Goal: Find specific page/section: Find specific page/section

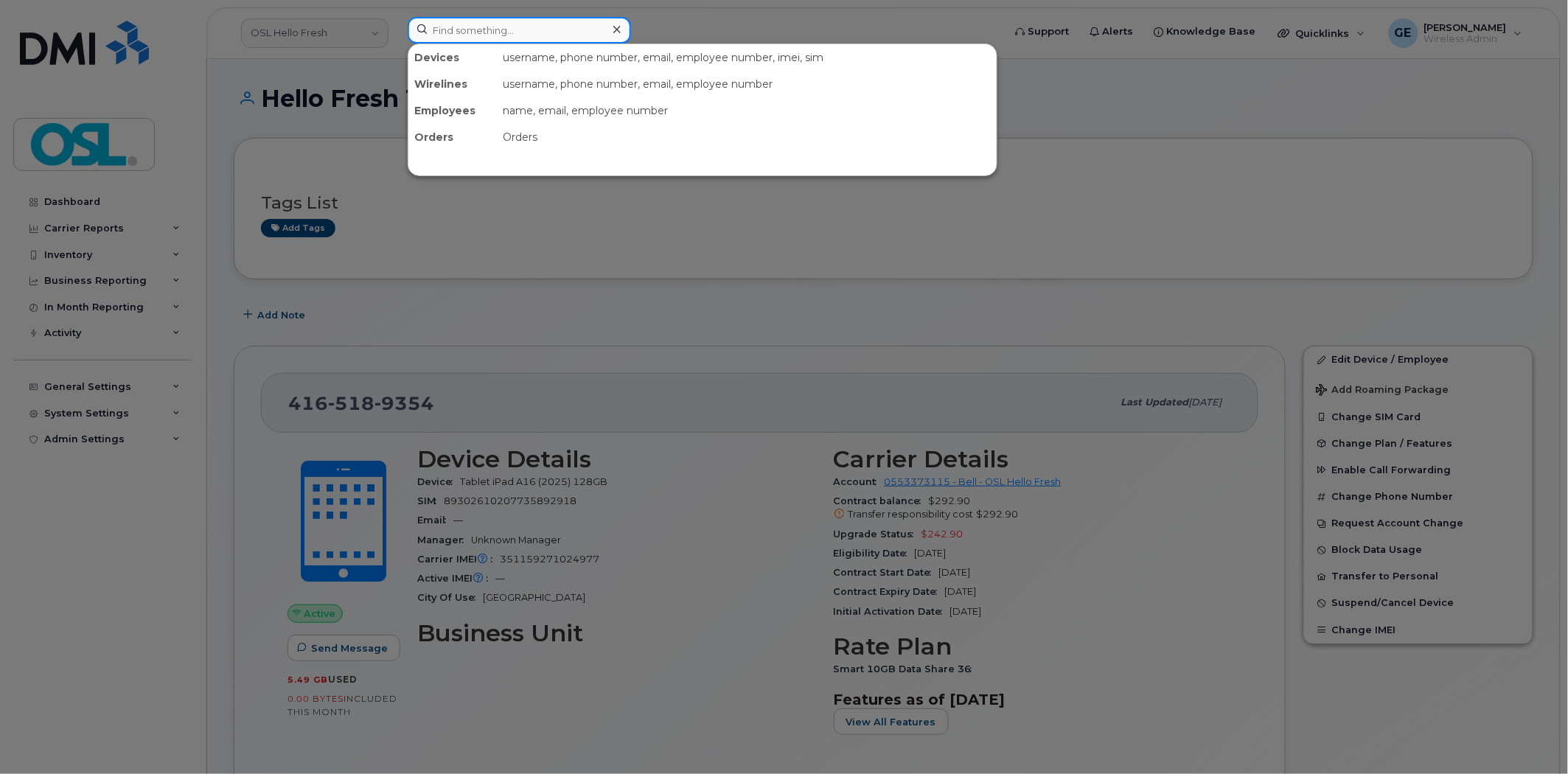
click at [559, 29] on input at bounding box center [520, 30] width 223 height 26
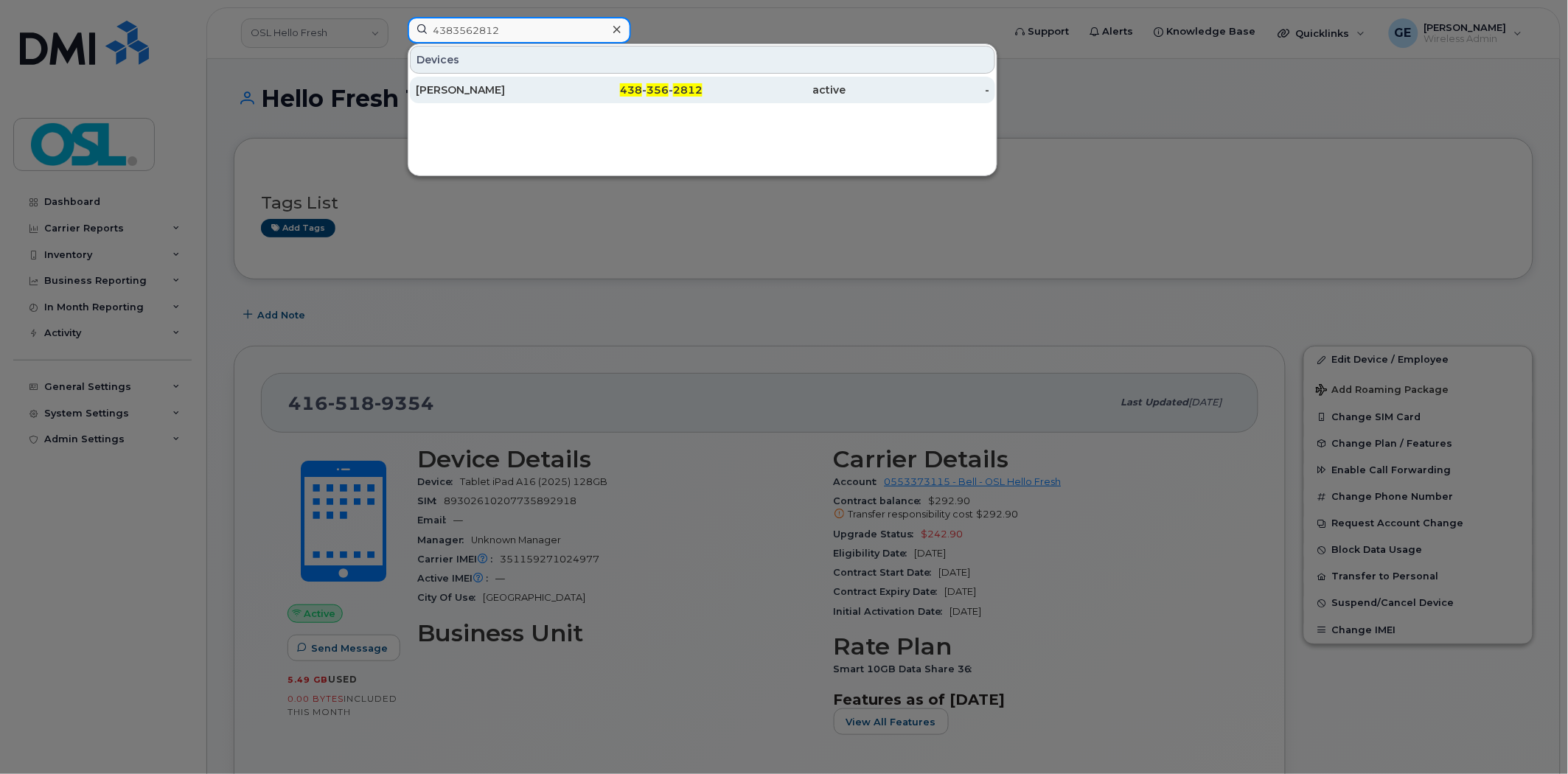
type input "4383562812"
click at [643, 97] on div "438 - 356 - 2812" at bounding box center [631, 90] width 144 height 15
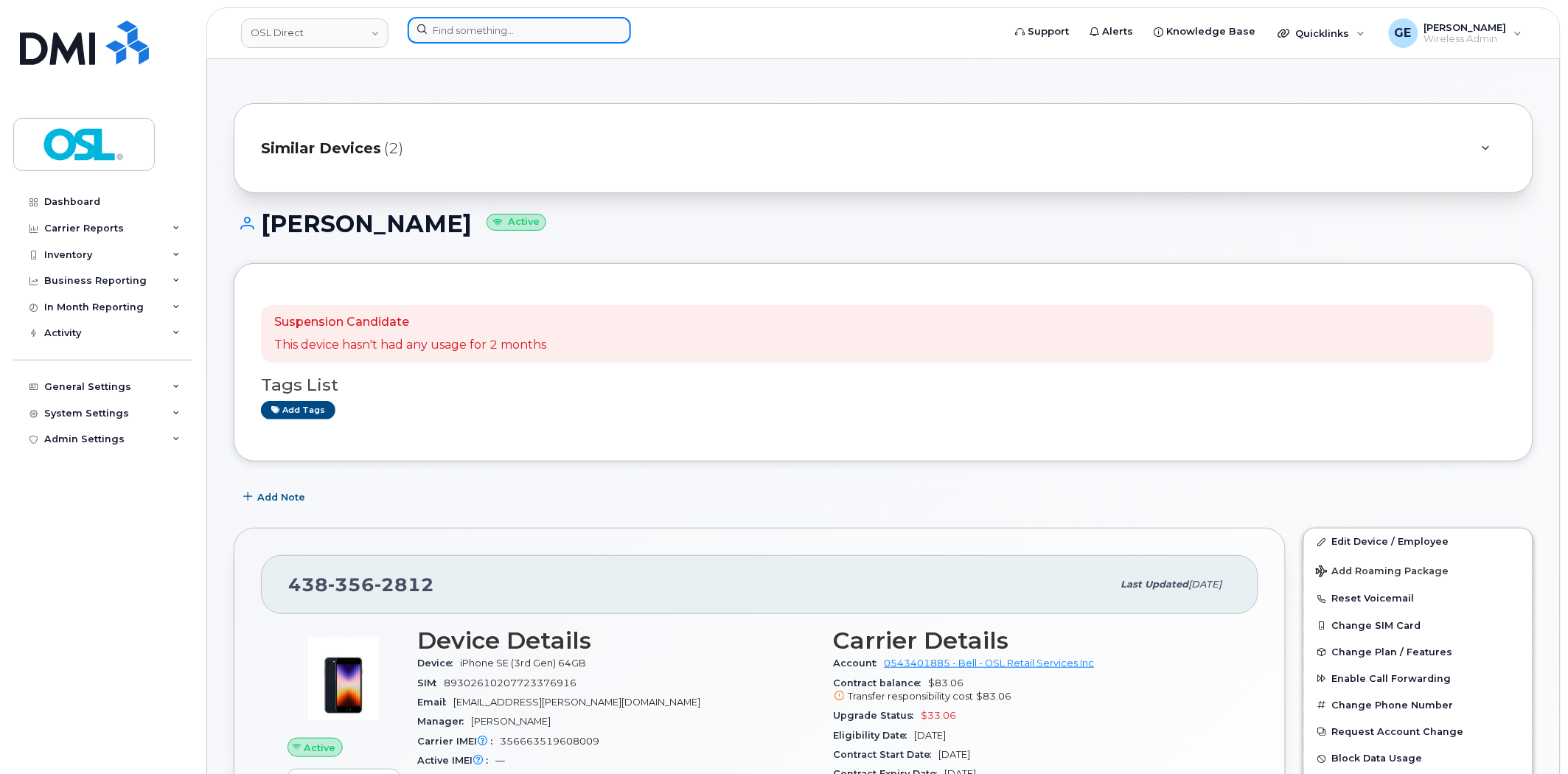
click at [555, 40] on input at bounding box center [520, 30] width 223 height 26
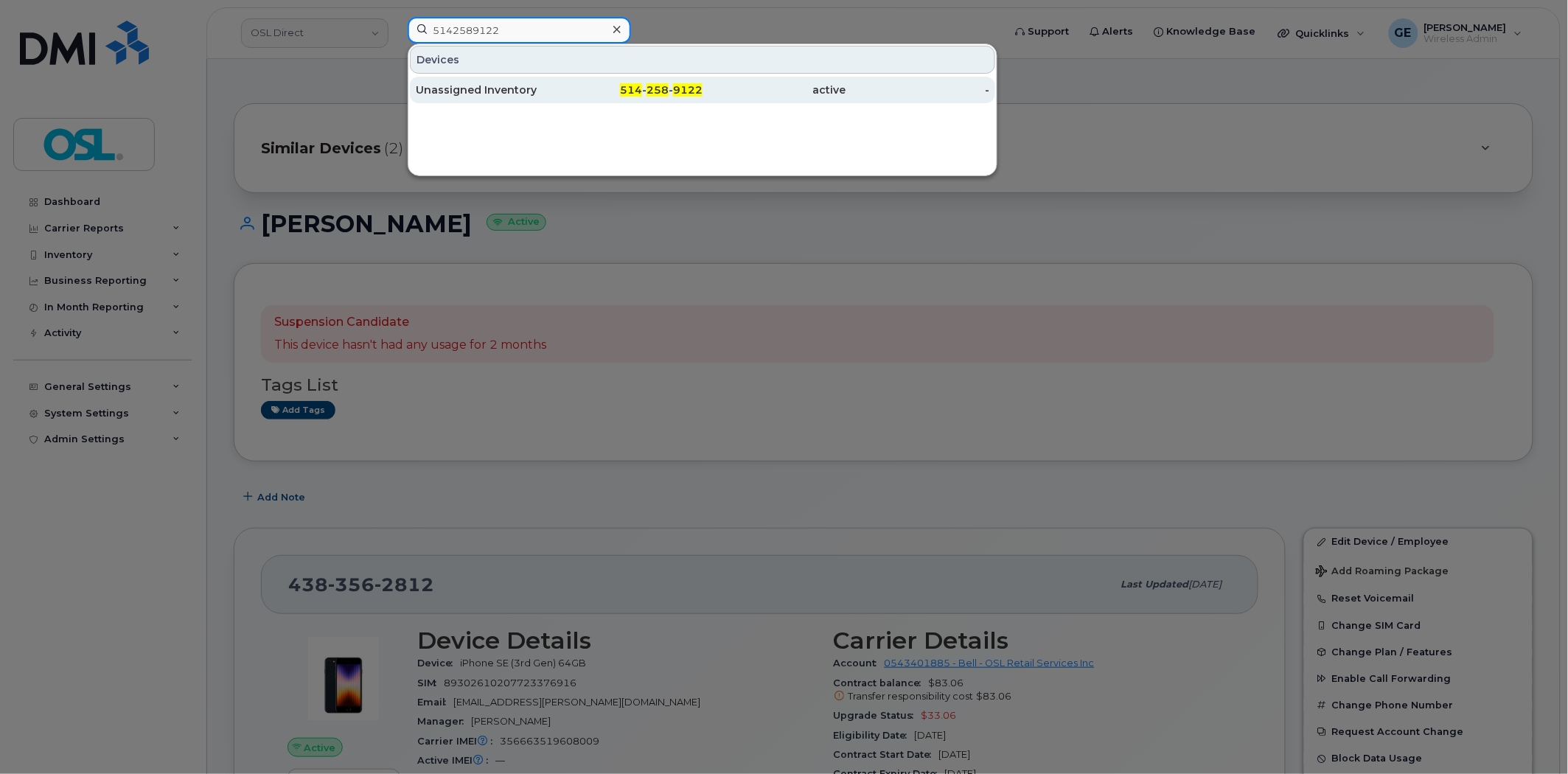
type input "5142589122"
click at [527, 94] on div "Unassigned Inventory" at bounding box center [487, 90] width 144 height 15
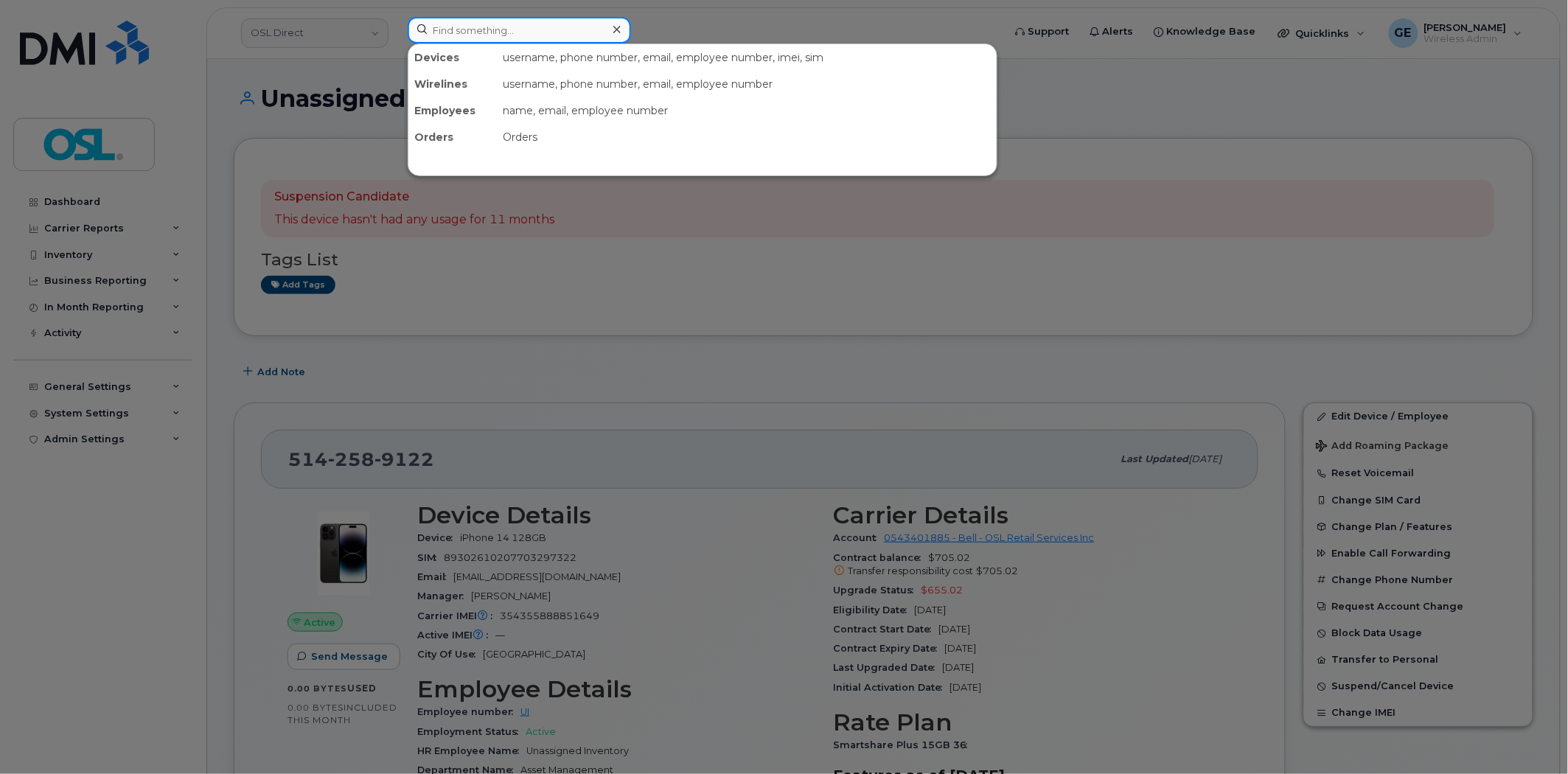
click at [519, 41] on input at bounding box center [520, 30] width 223 height 26
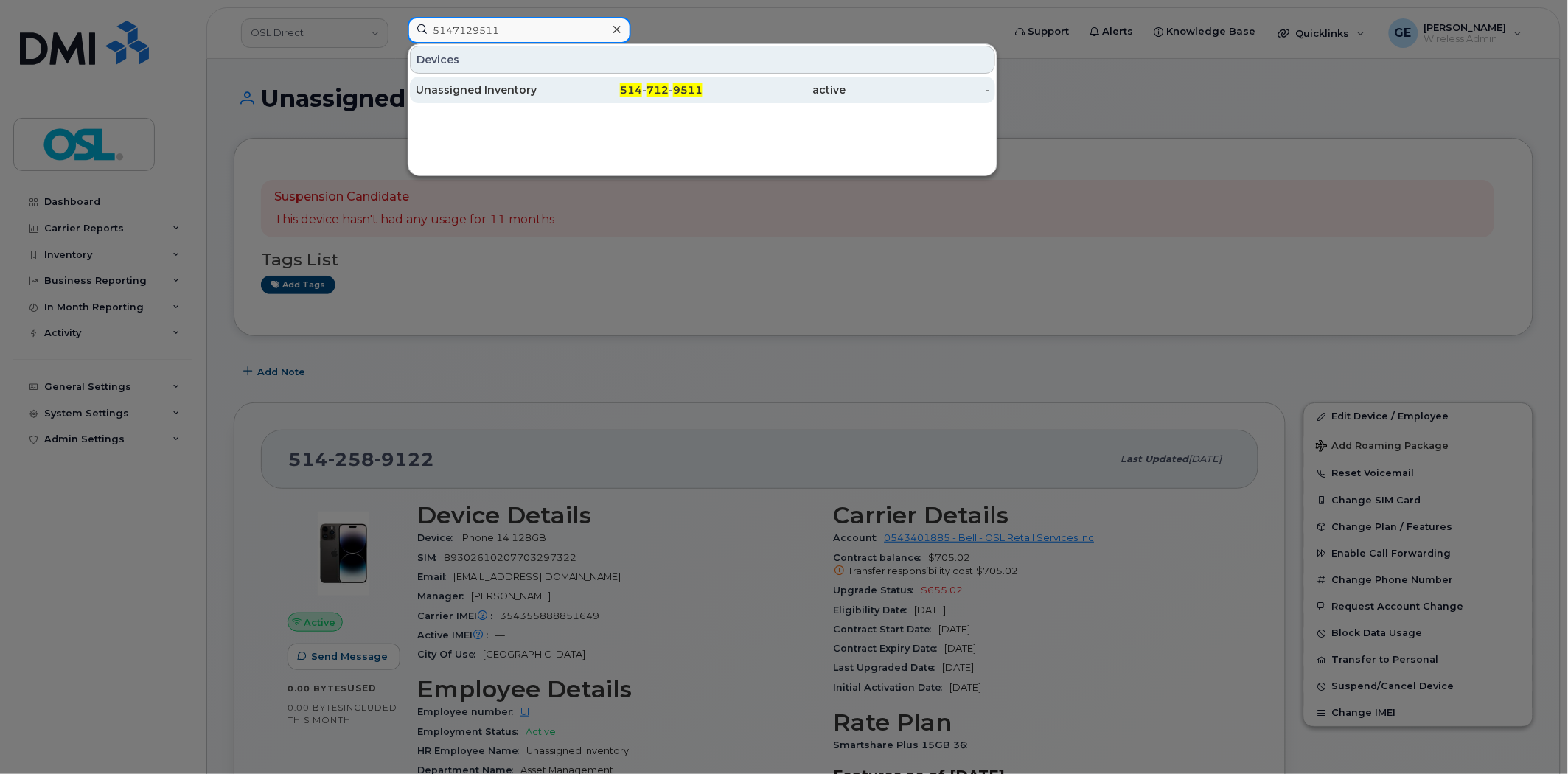
type input "5147129511"
click at [504, 84] on div "Unassigned Inventory" at bounding box center [487, 90] width 144 height 15
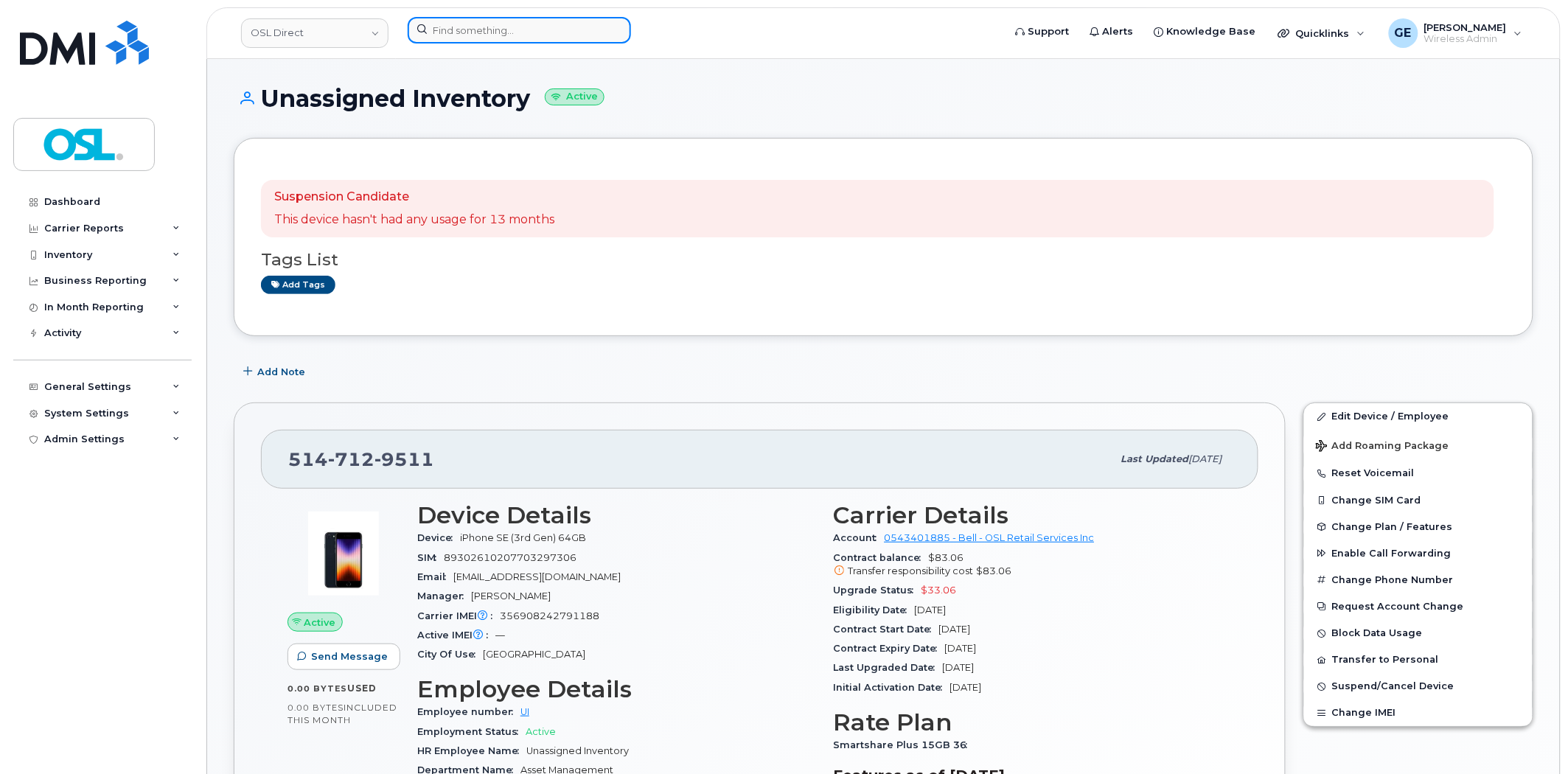
click at [502, 30] on input at bounding box center [520, 30] width 223 height 26
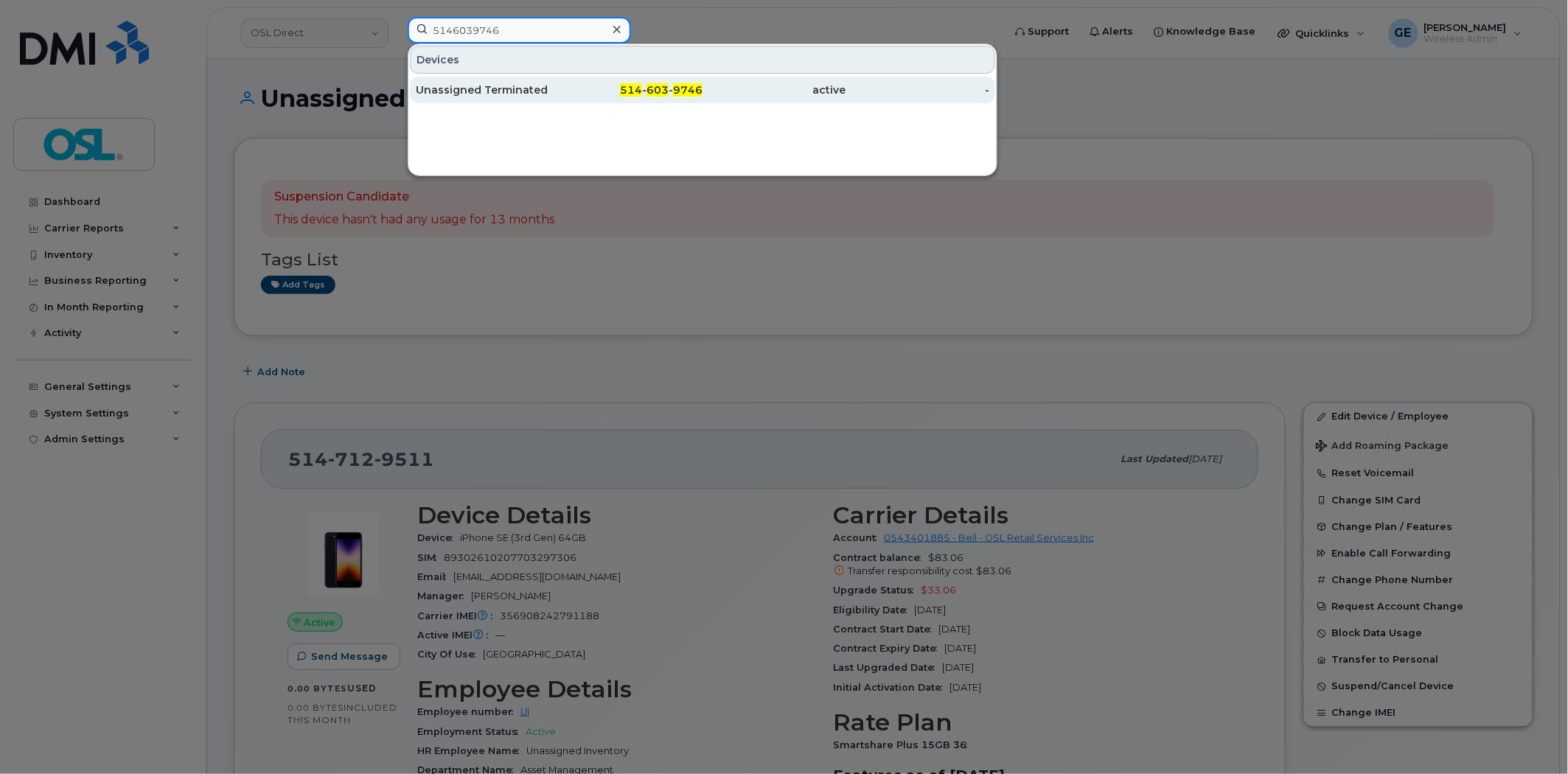
type input "5146039746"
click at [465, 85] on div "Unassigned Terminated" at bounding box center [487, 90] width 144 height 15
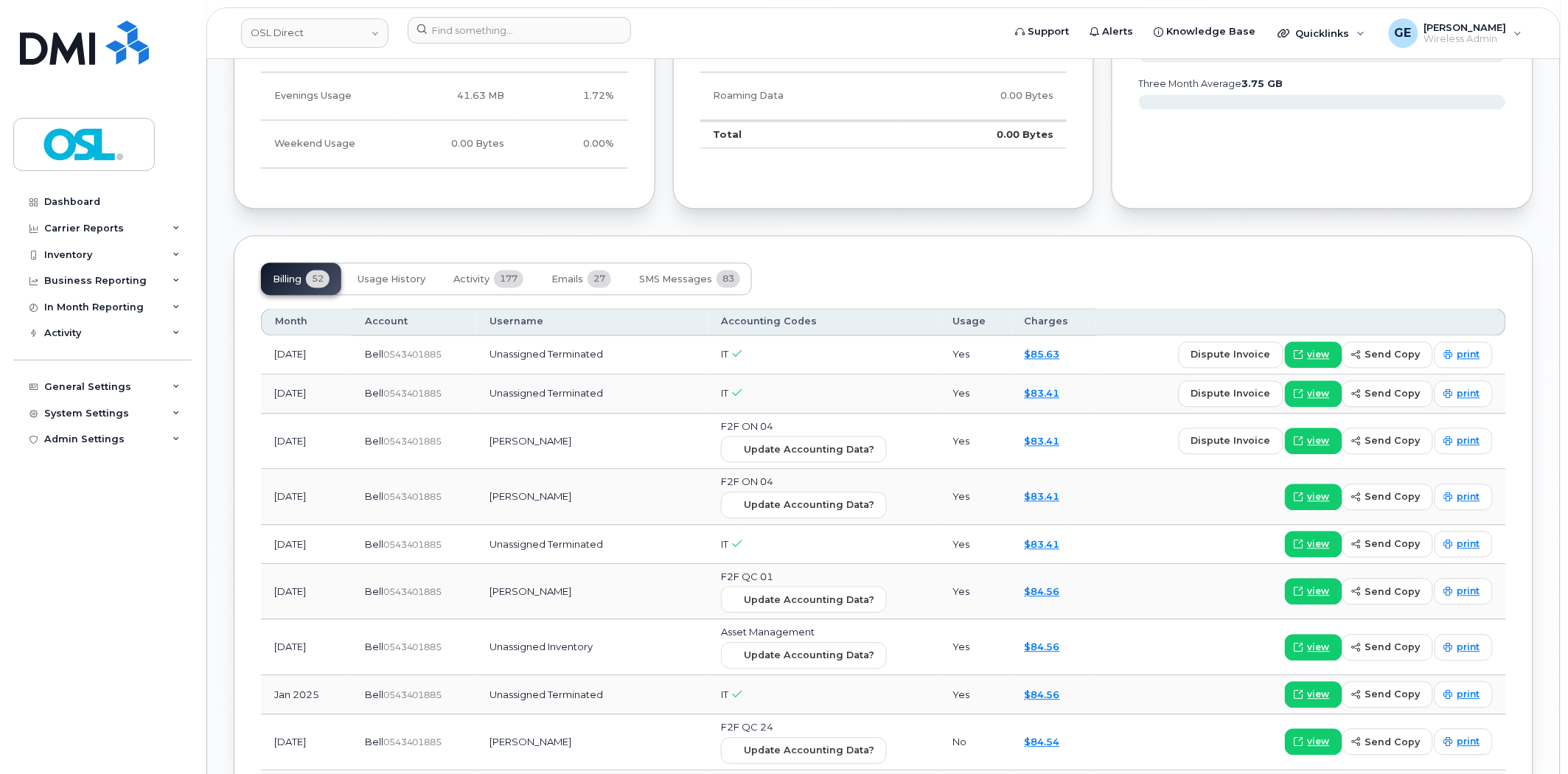
scroll to position [982, 0]
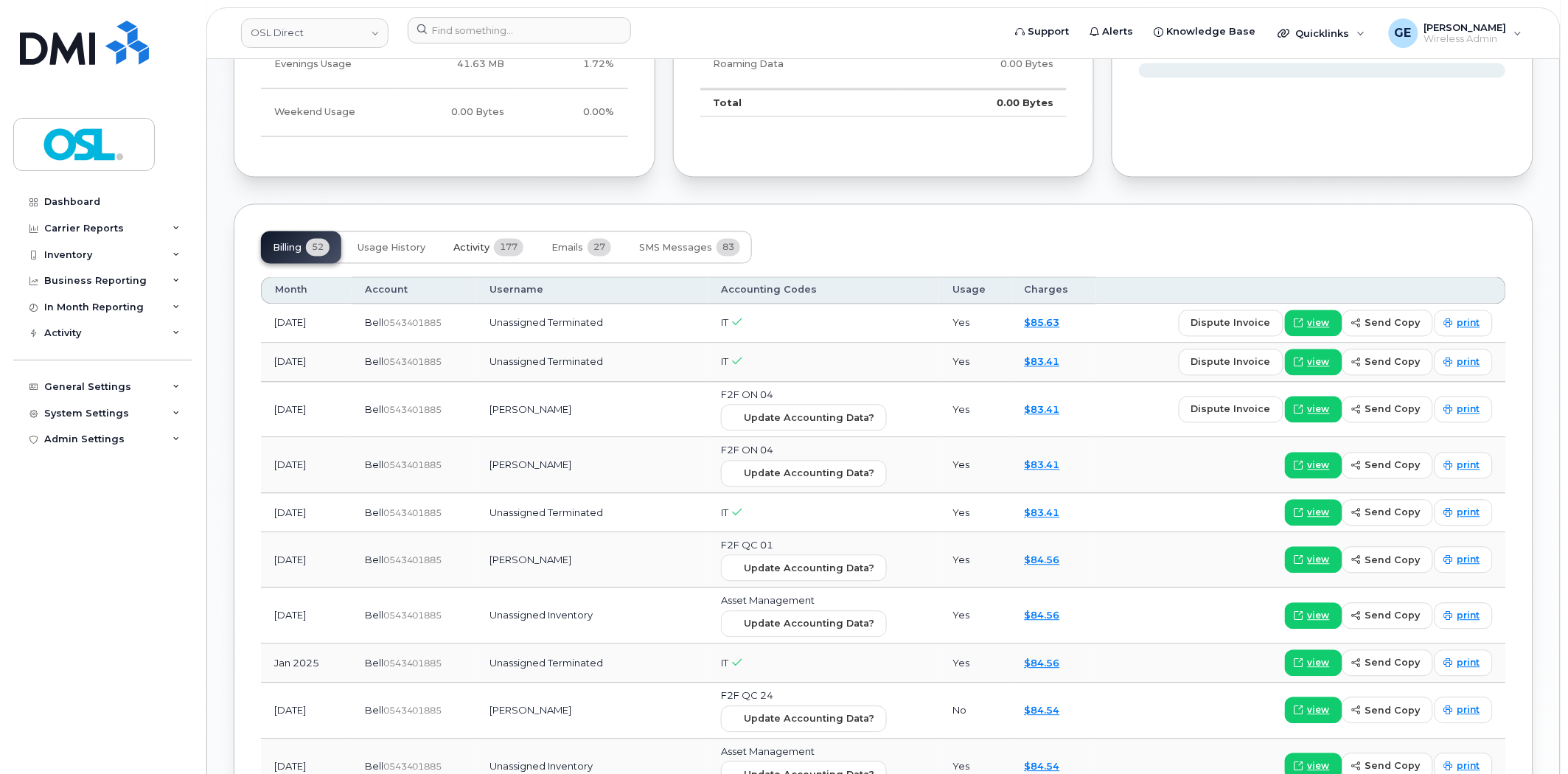
click at [469, 239] on button "Activity 177" at bounding box center [488, 248] width 94 height 32
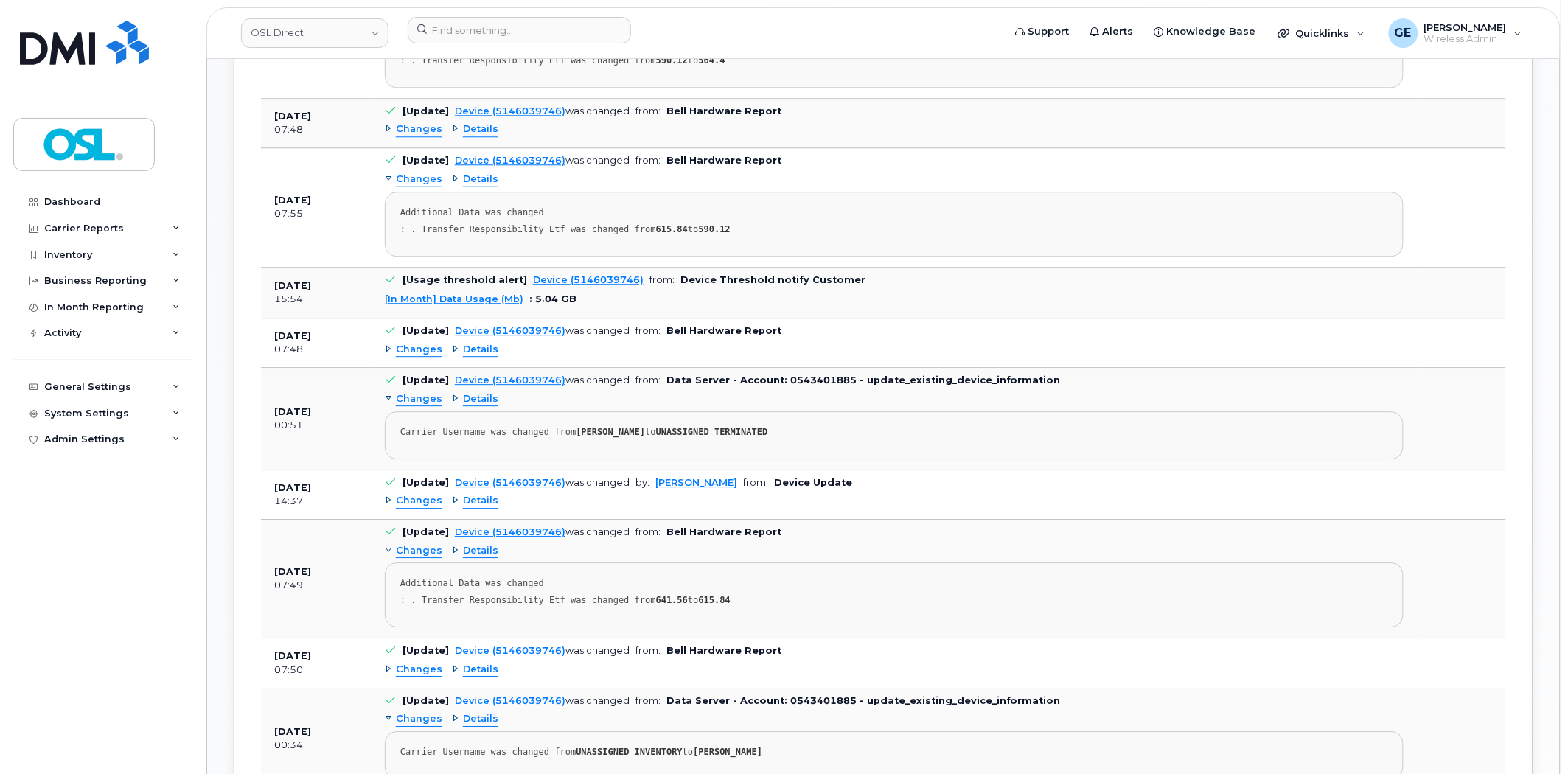
scroll to position [1436, 0]
click at [462, 20] on input at bounding box center [520, 30] width 223 height 26
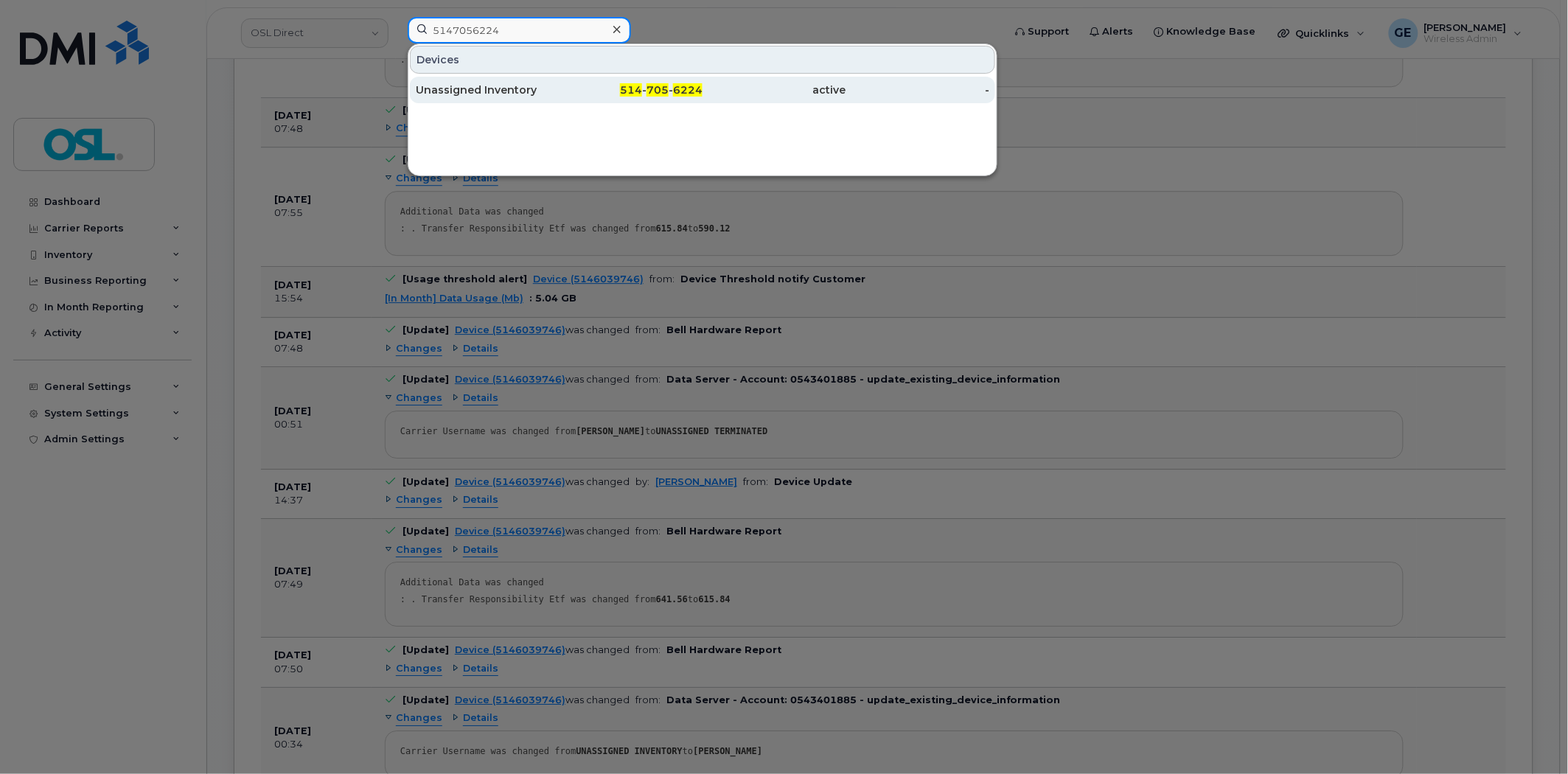
type input "5147056224"
click at [559, 80] on div "Unassigned Inventory" at bounding box center [631, 89] width 144 height 26
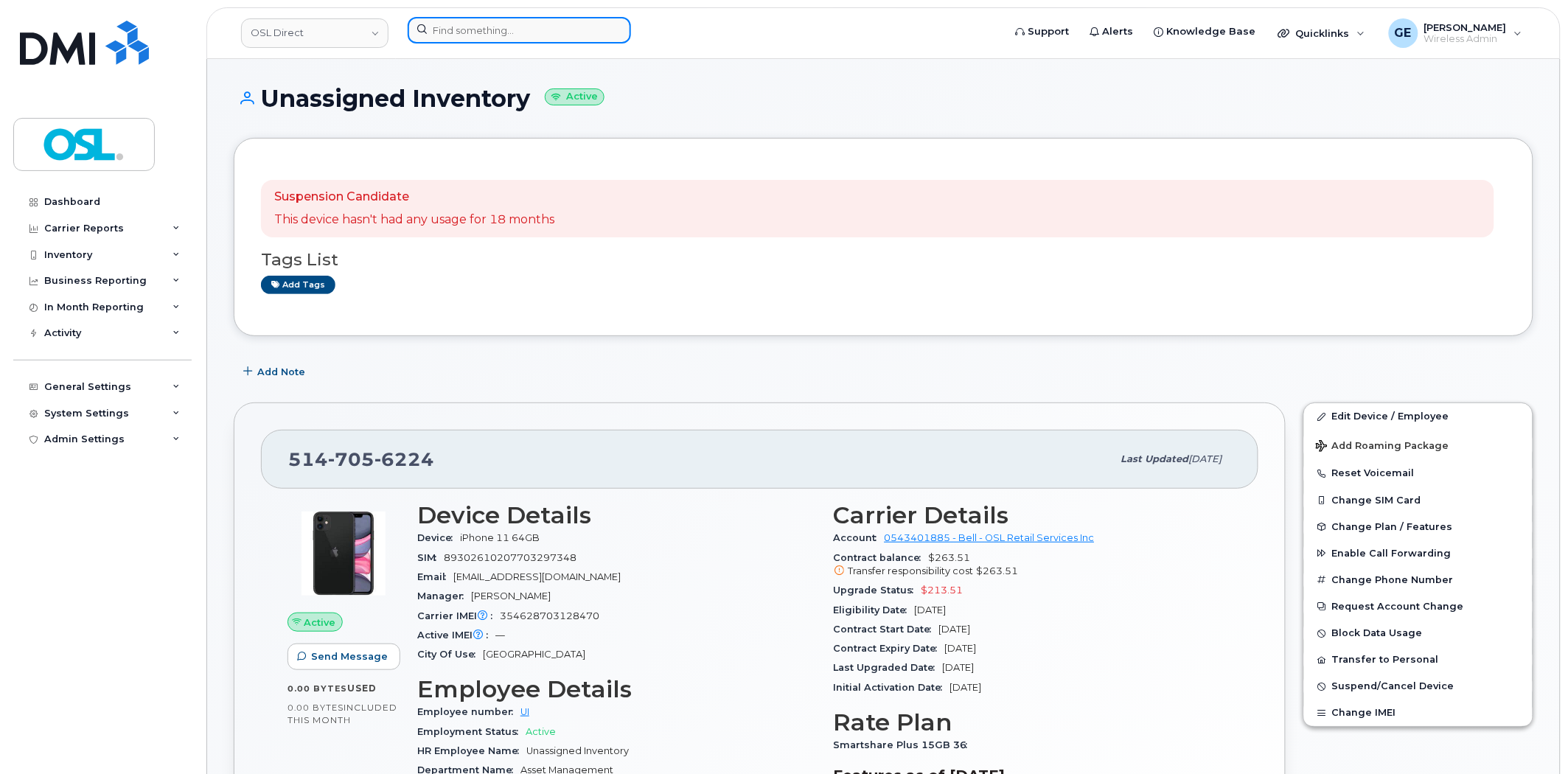
click at [532, 32] on input at bounding box center [520, 30] width 223 height 26
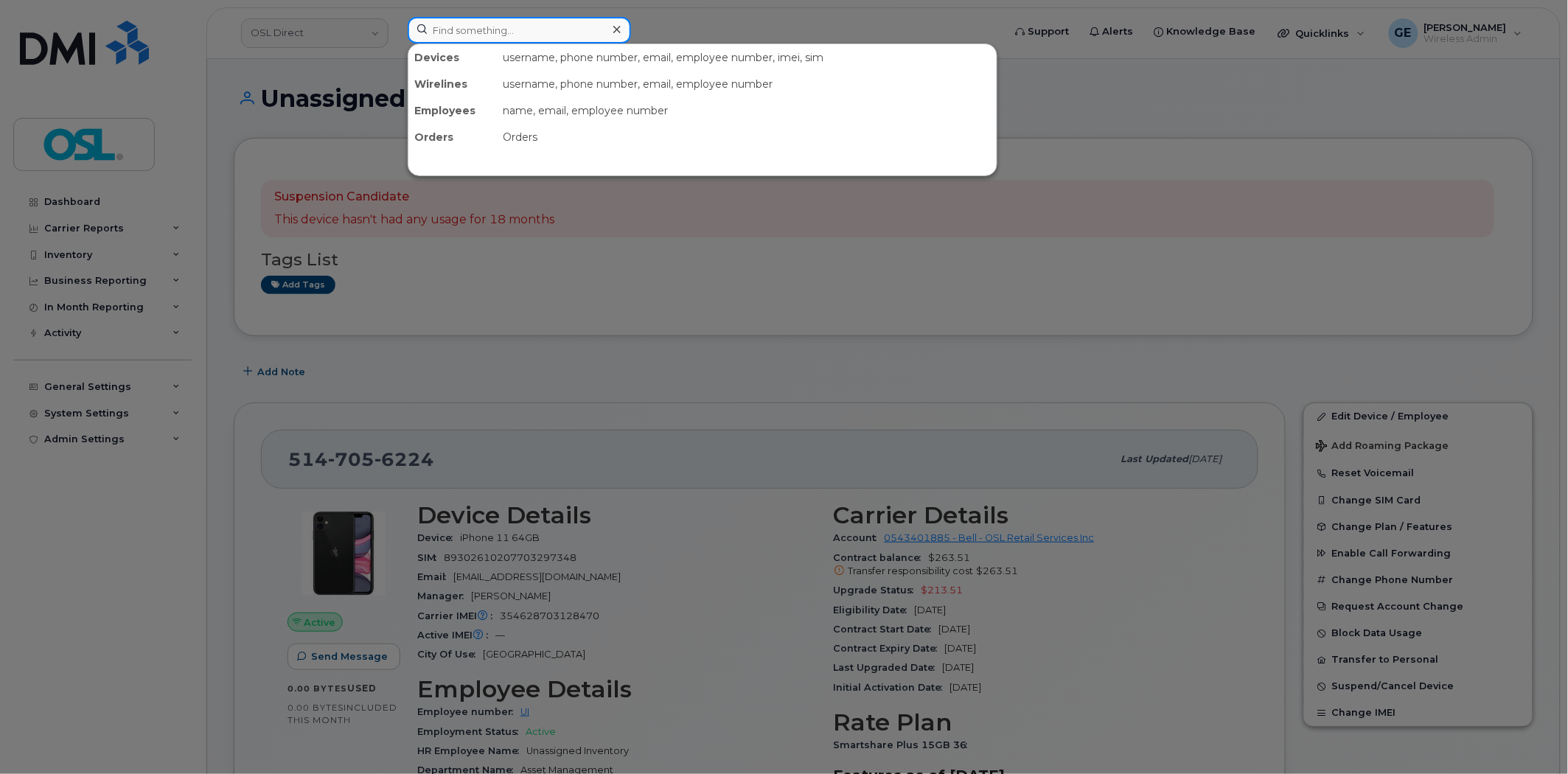
paste input "5142589122"
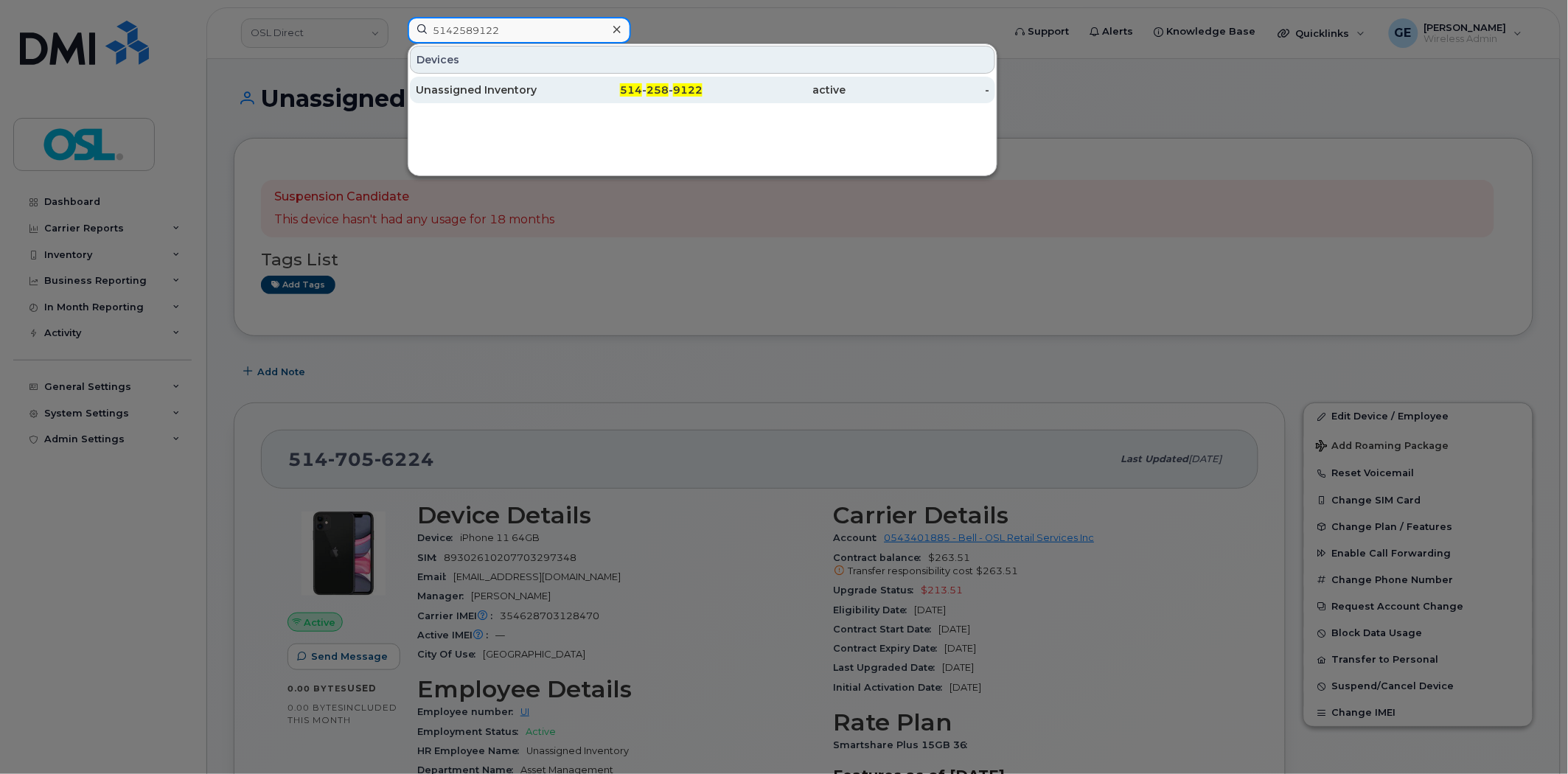
type input "5142589122"
click at [505, 94] on div "Unassigned Inventory" at bounding box center [487, 90] width 144 height 15
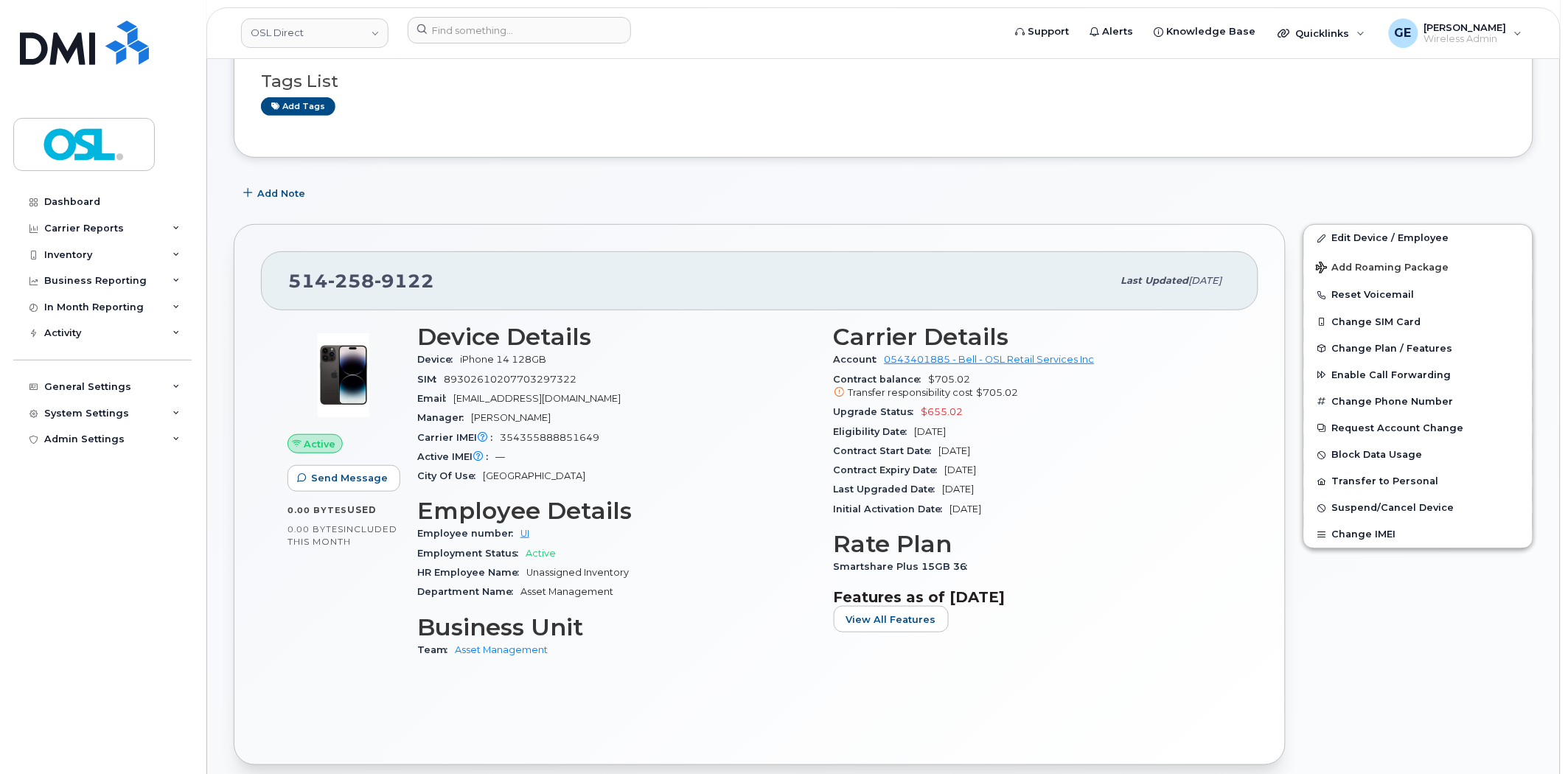
scroll to position [68, 0]
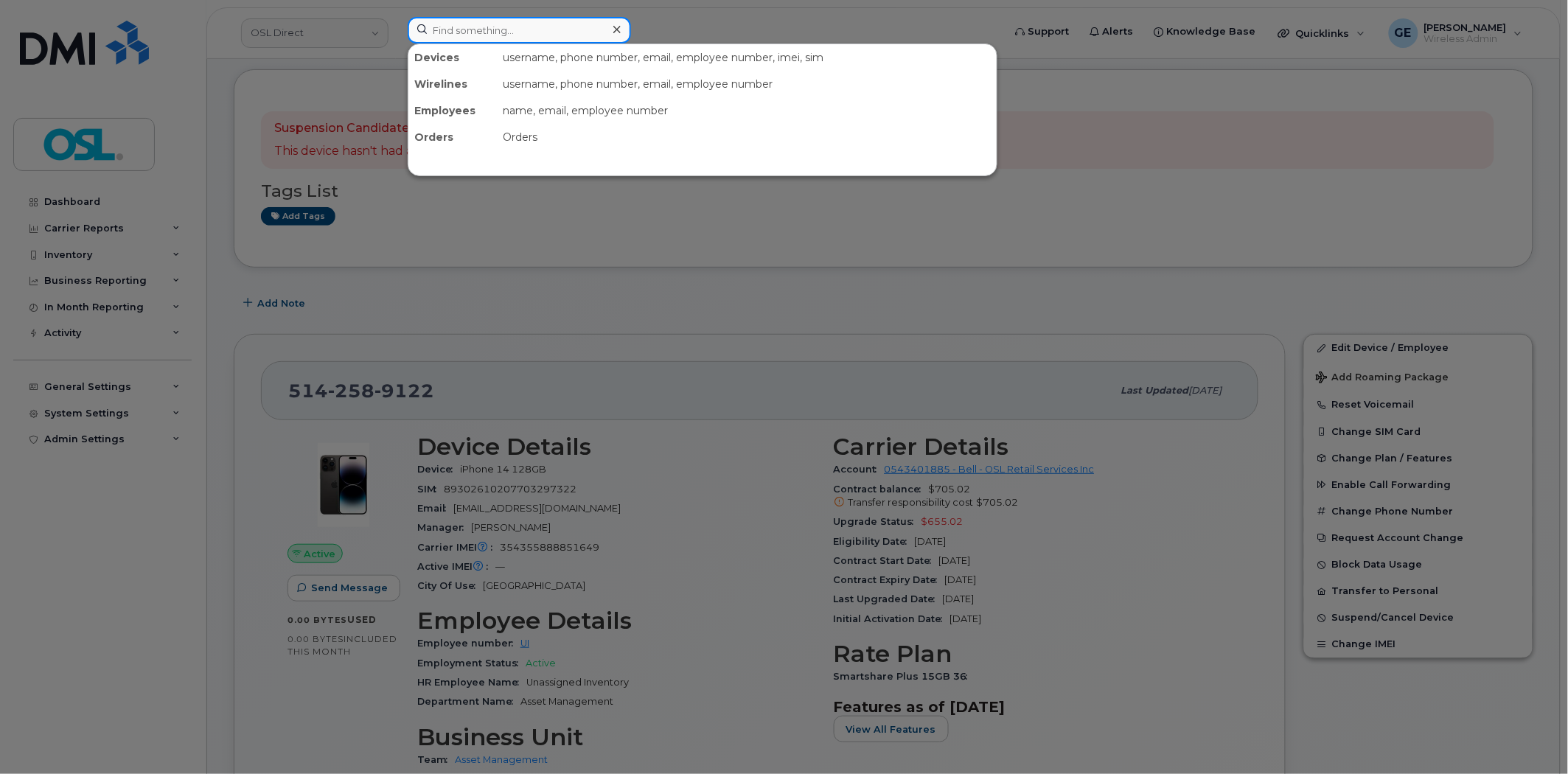
click at [520, 27] on input at bounding box center [520, 30] width 223 height 26
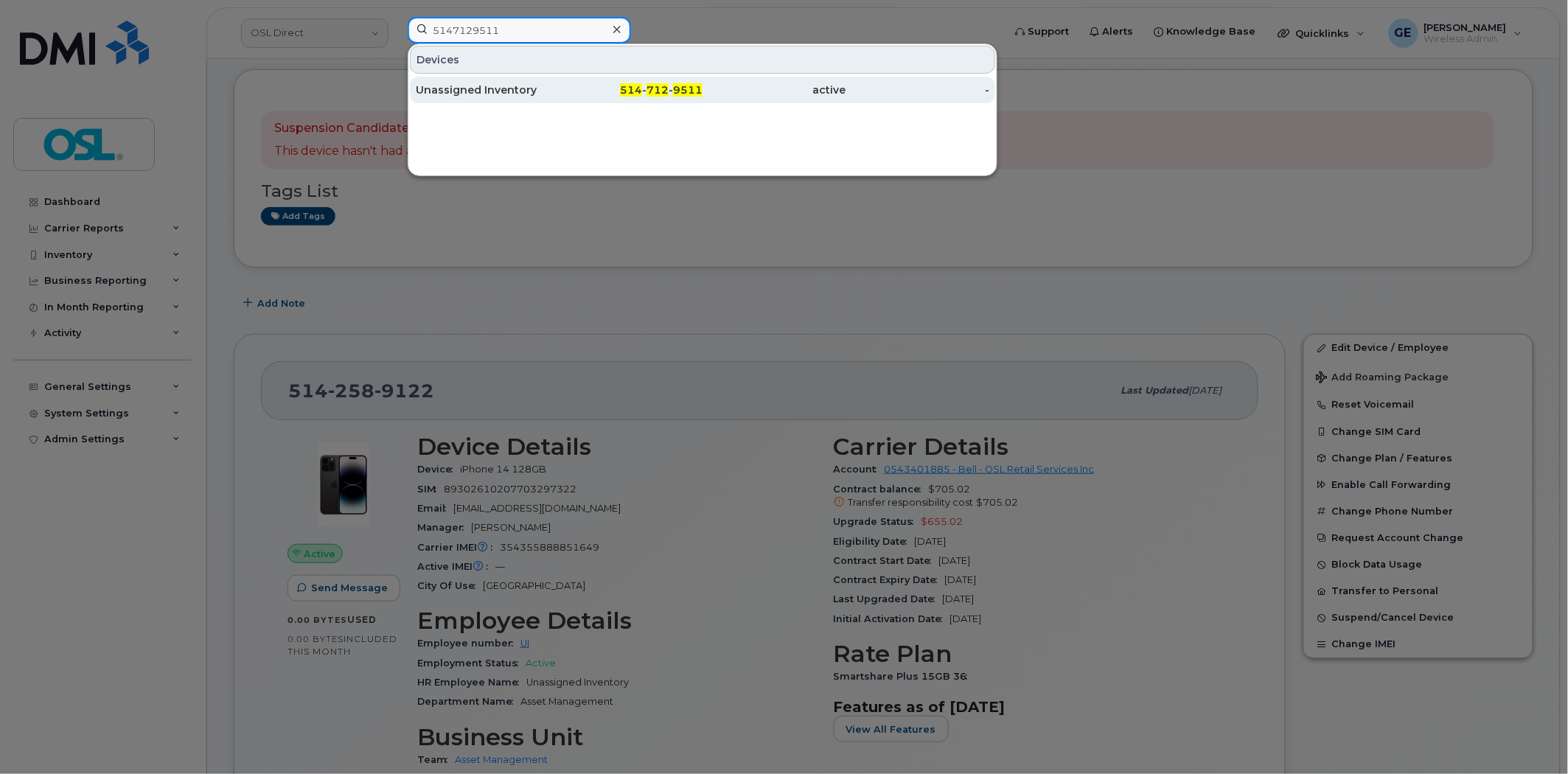
type input "5147129511"
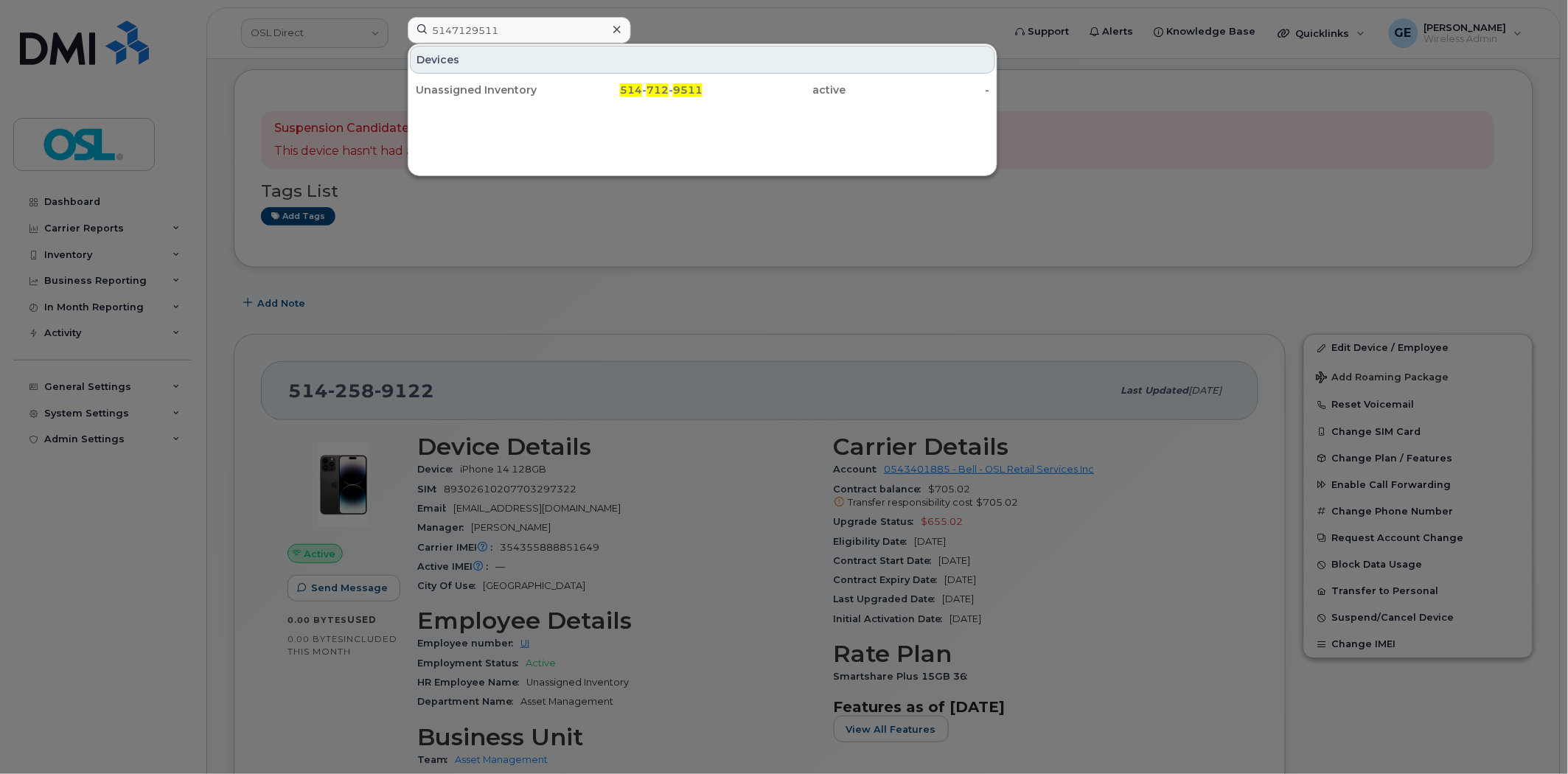
drag, startPoint x: 499, startPoint y: 86, endPoint x: 499, endPoint y: 74, distance: 12.0
click at [499, 86] on div "Unassigned Inventory" at bounding box center [487, 90] width 144 height 15
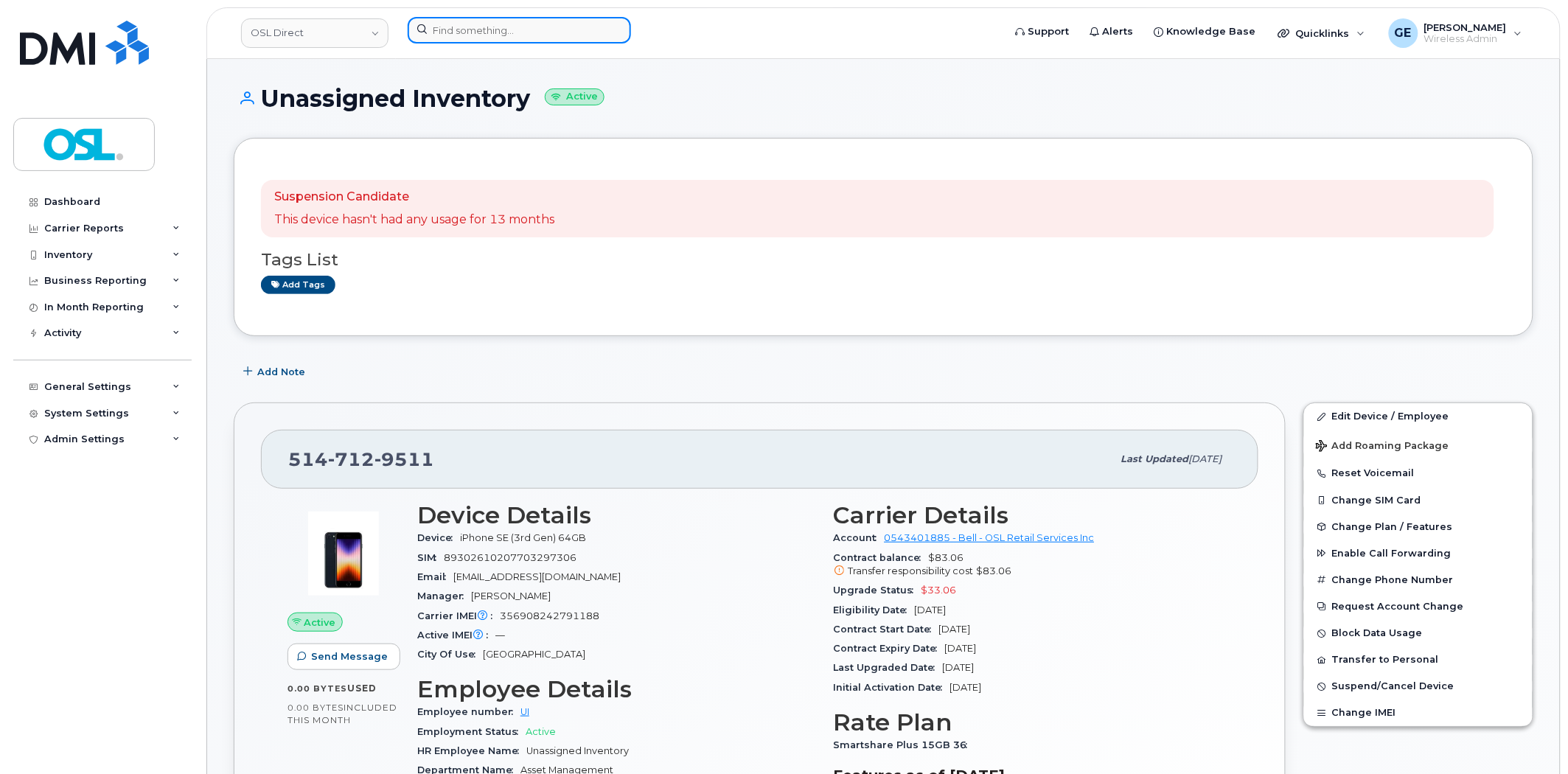
click at [510, 33] on input at bounding box center [520, 30] width 223 height 26
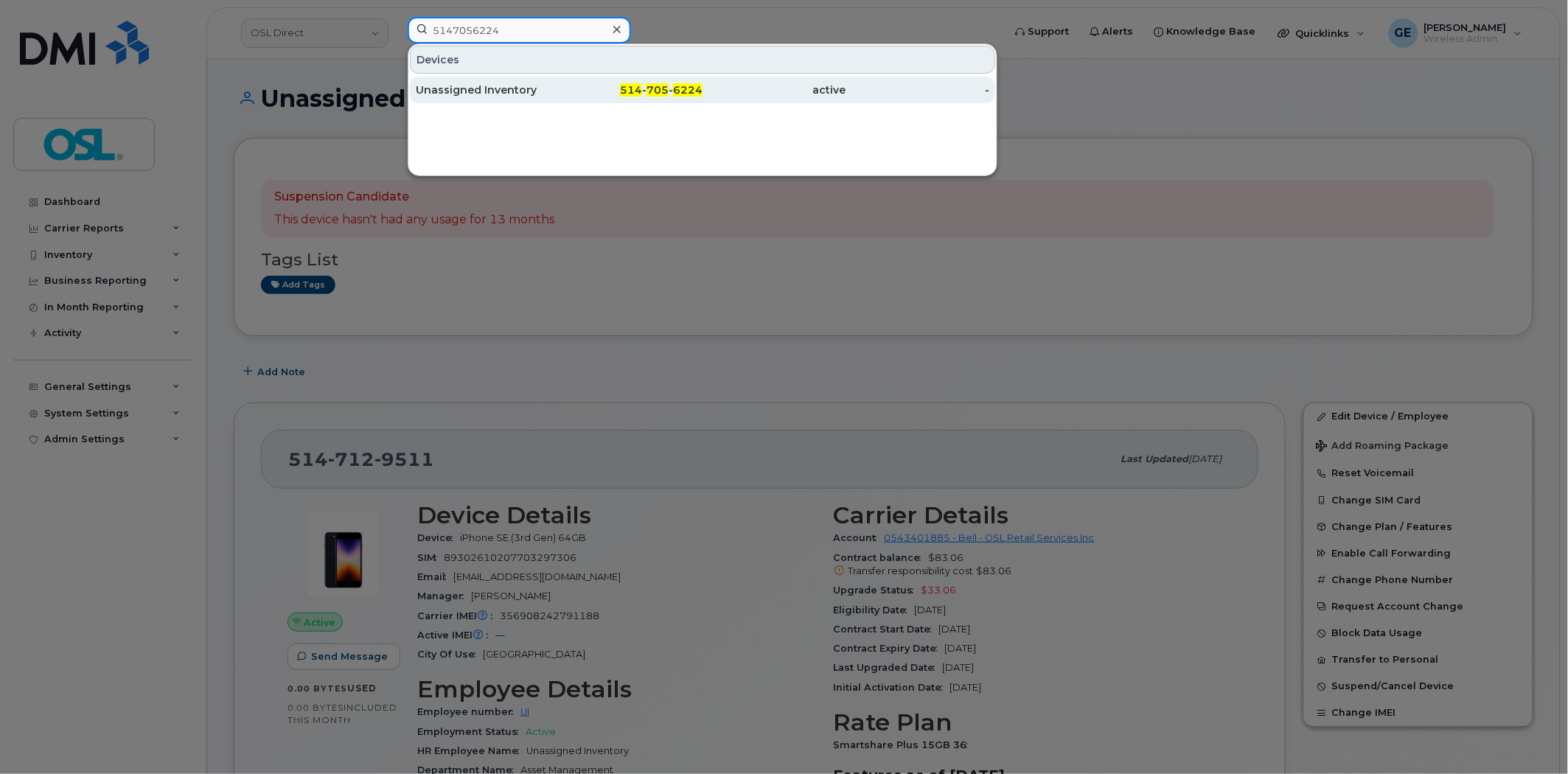
type input "5147056224"
click at [526, 89] on div "Unassigned Inventory" at bounding box center [487, 90] width 144 height 15
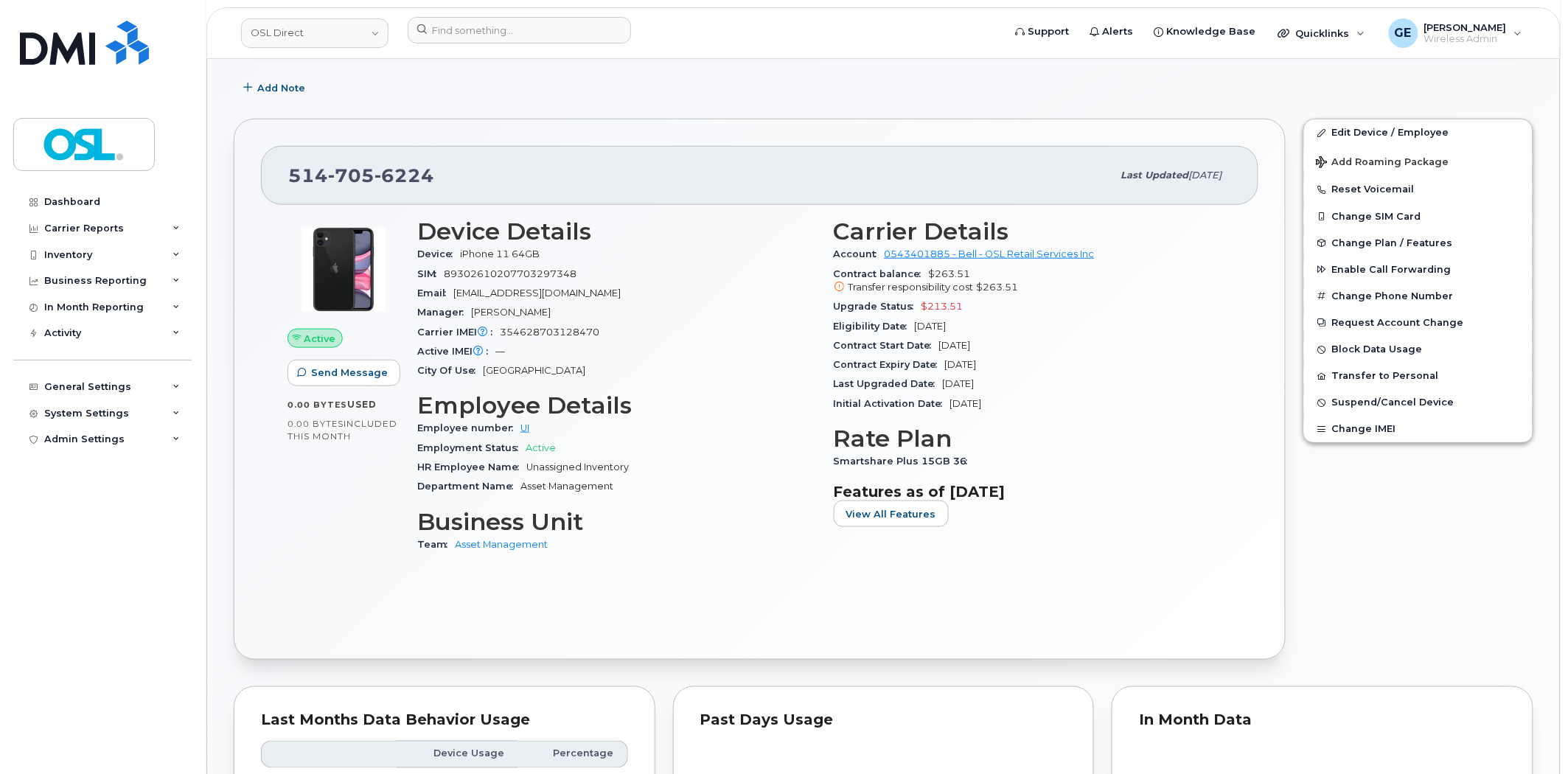
scroll to position [535, 0]
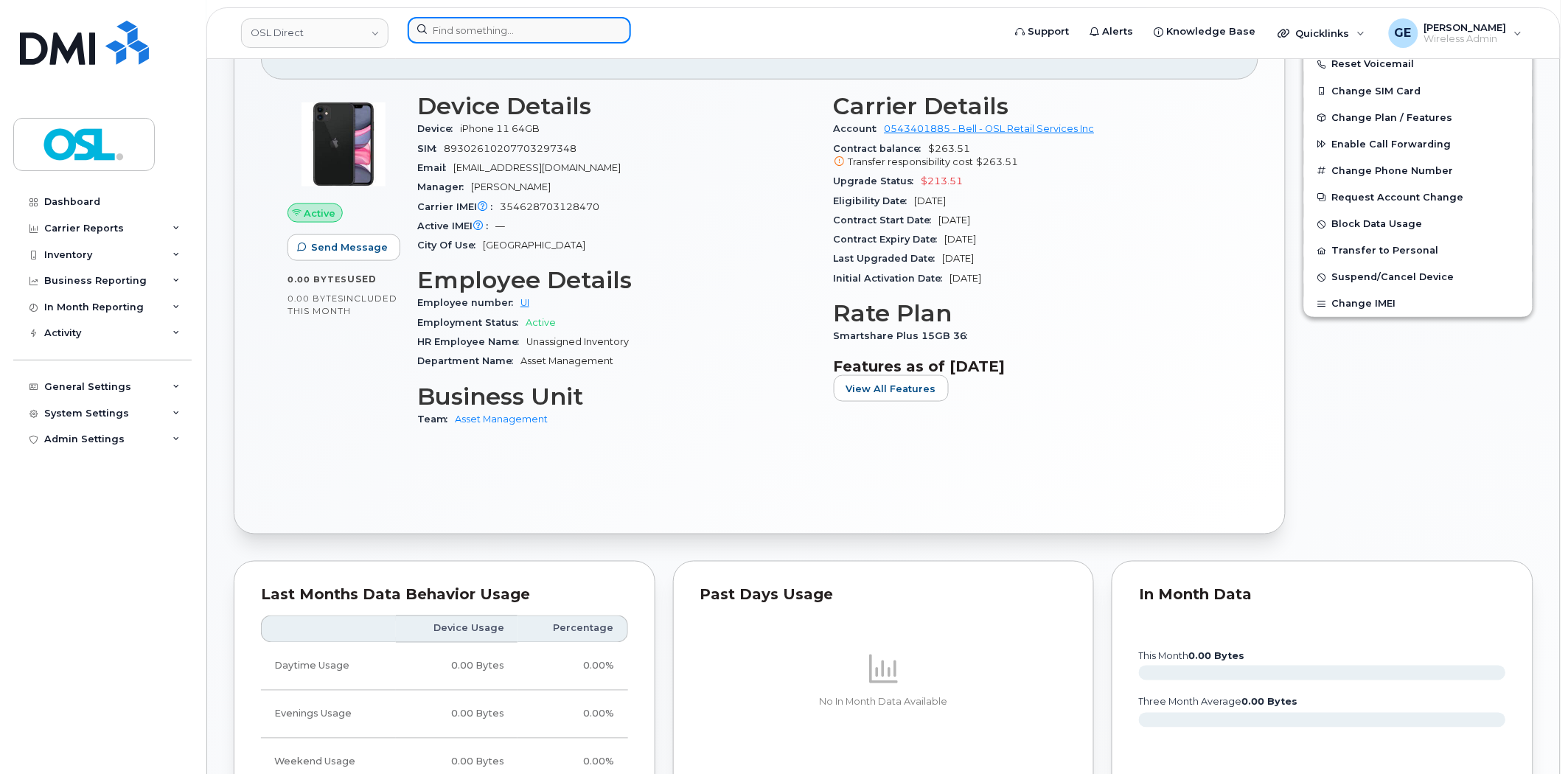
click at [490, 21] on input at bounding box center [520, 30] width 223 height 26
paste input "4383562812"
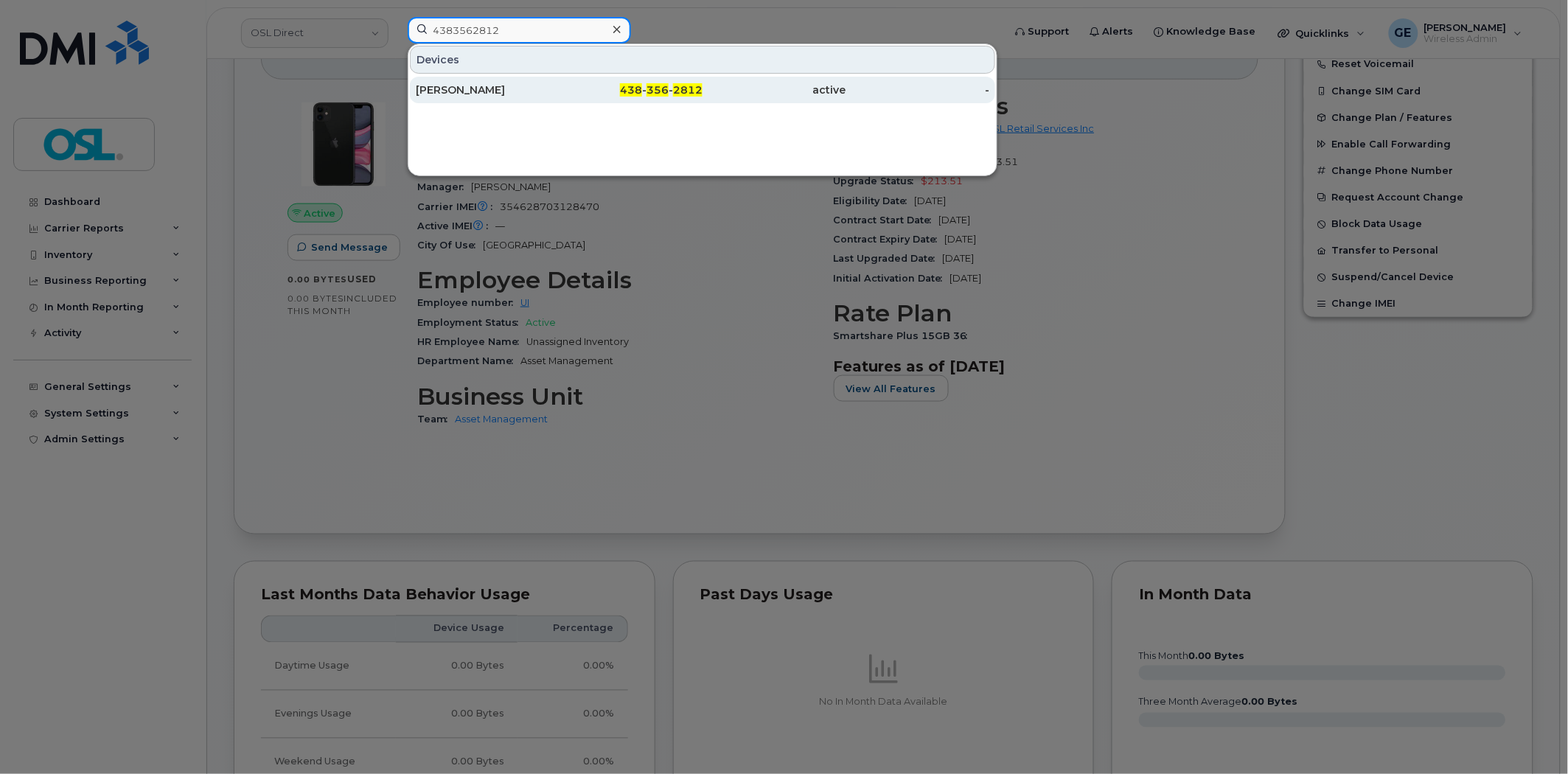
type input "4383562812"
click at [487, 87] on div "[PERSON_NAME]" at bounding box center [487, 90] width 144 height 15
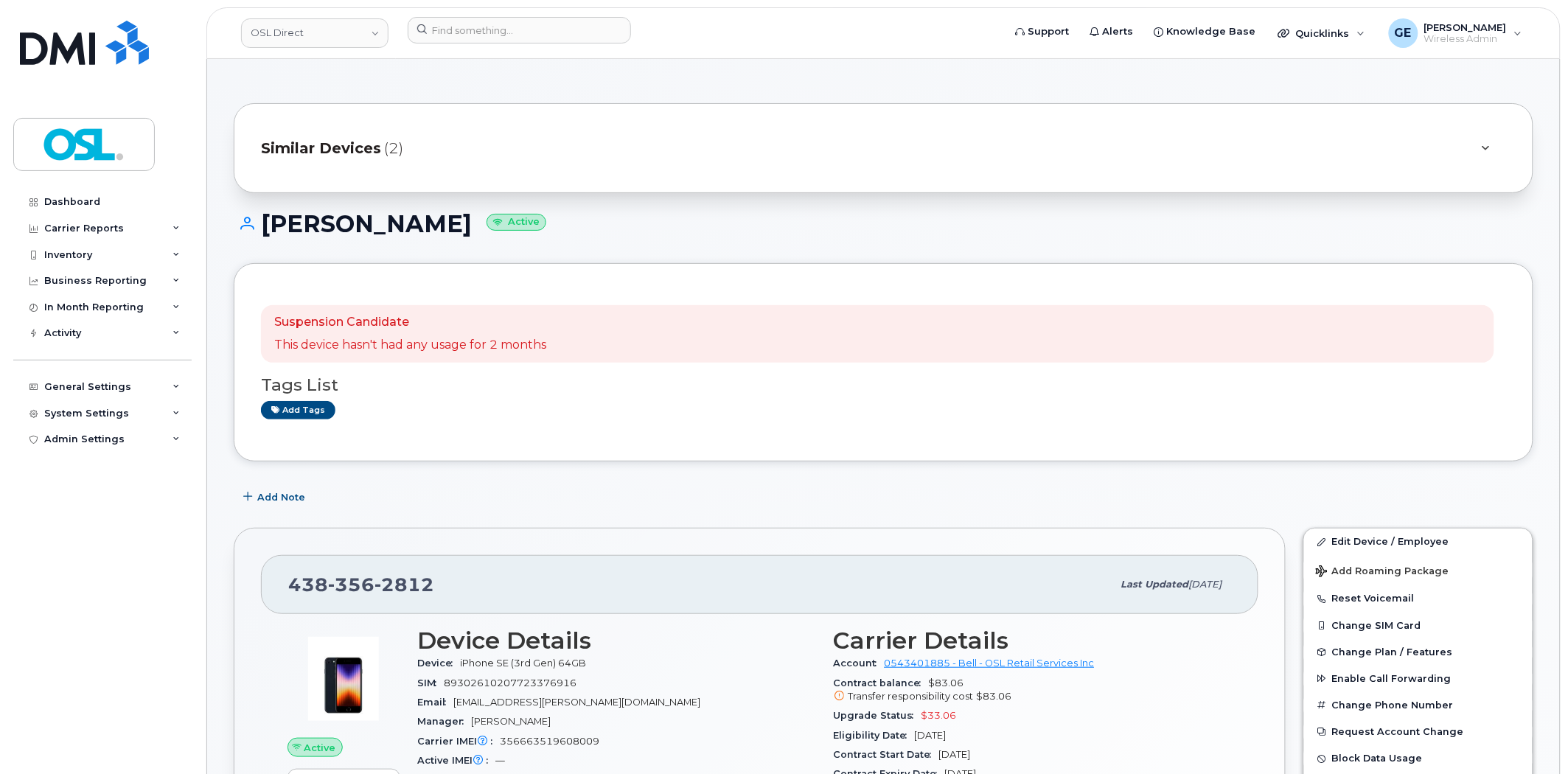
click at [385, 156] on span "(2)" at bounding box center [394, 148] width 19 height 22
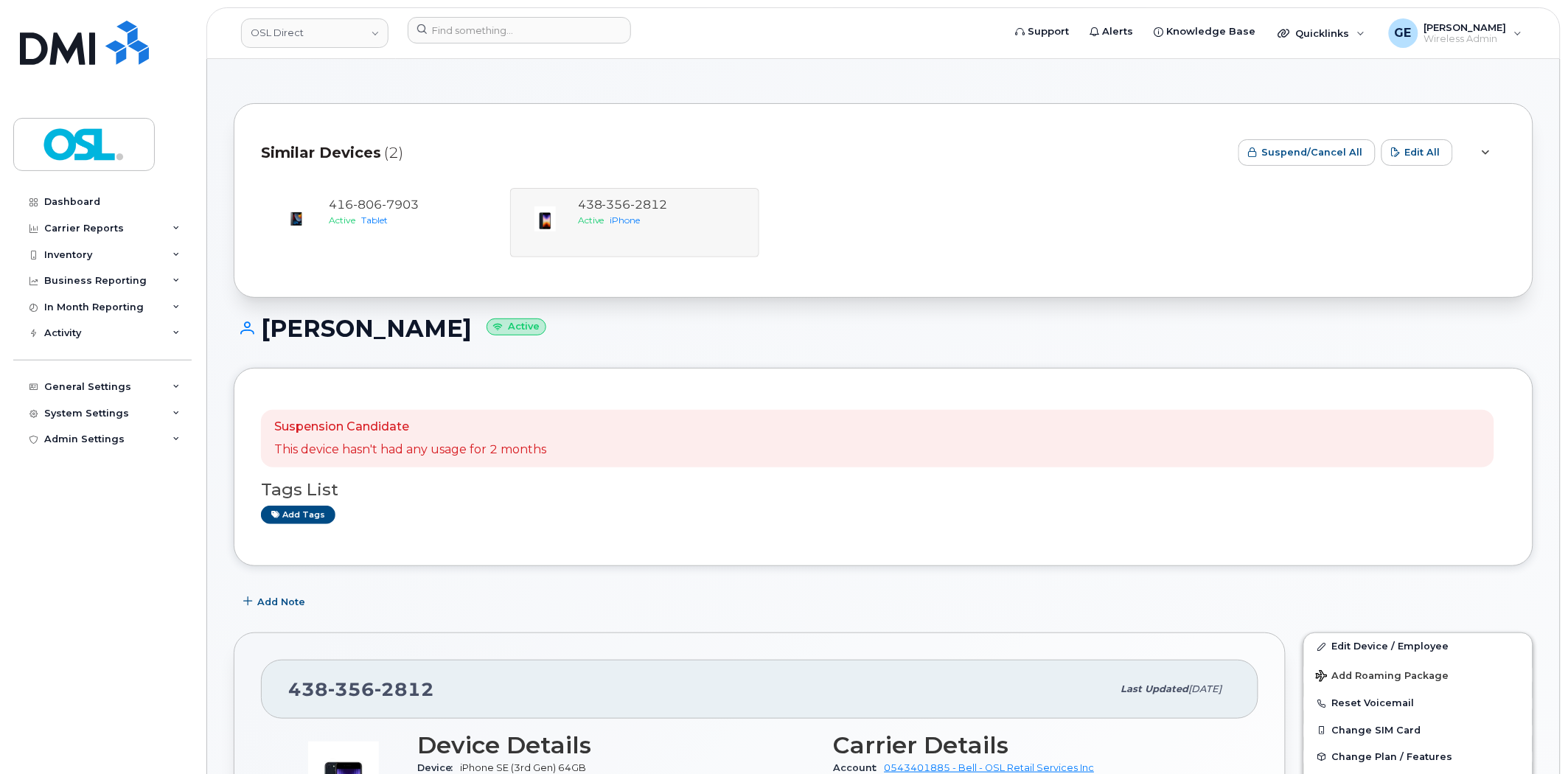
click at [386, 150] on span "(2)" at bounding box center [394, 153] width 19 height 22
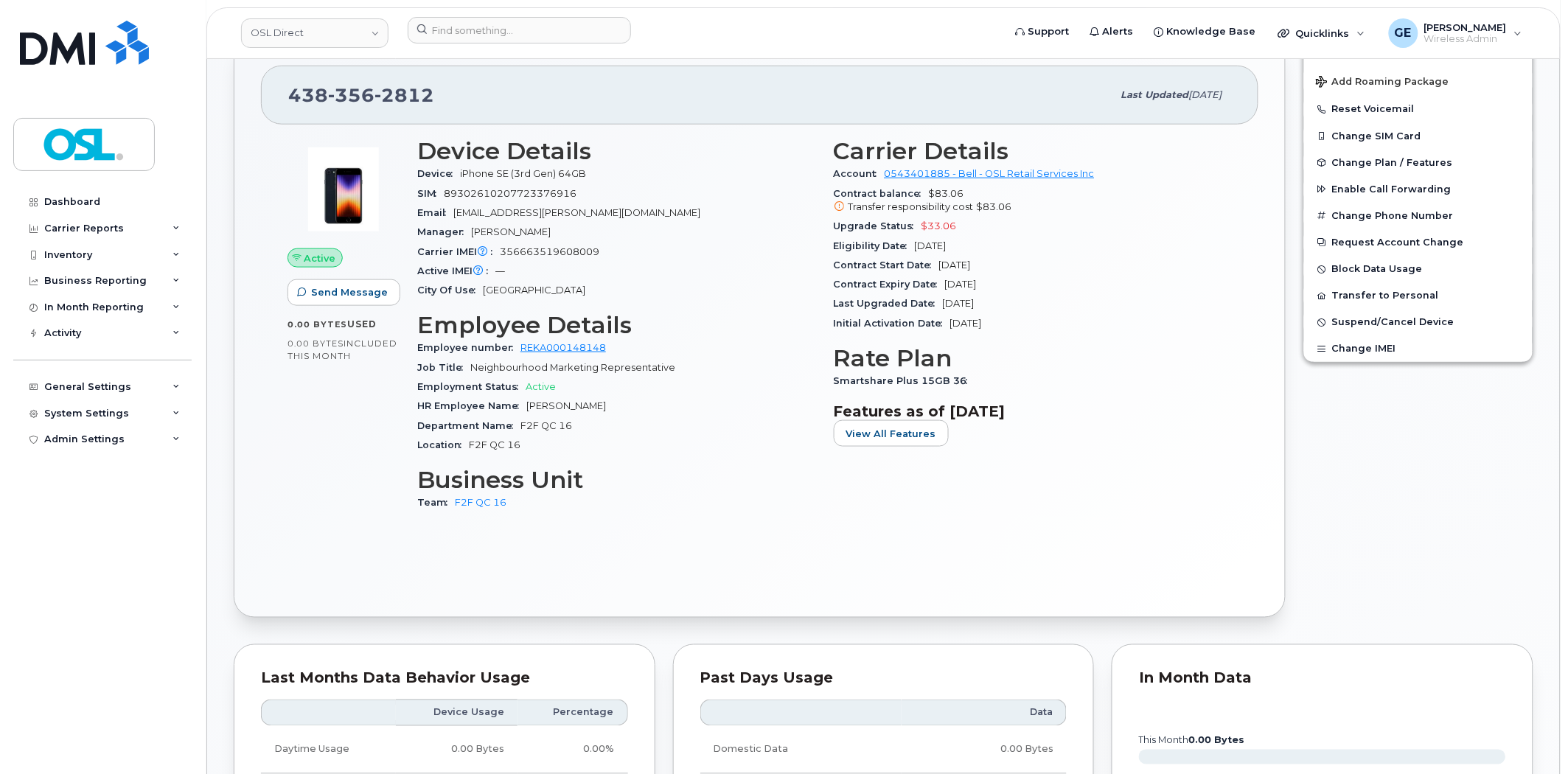
scroll to position [409, 0]
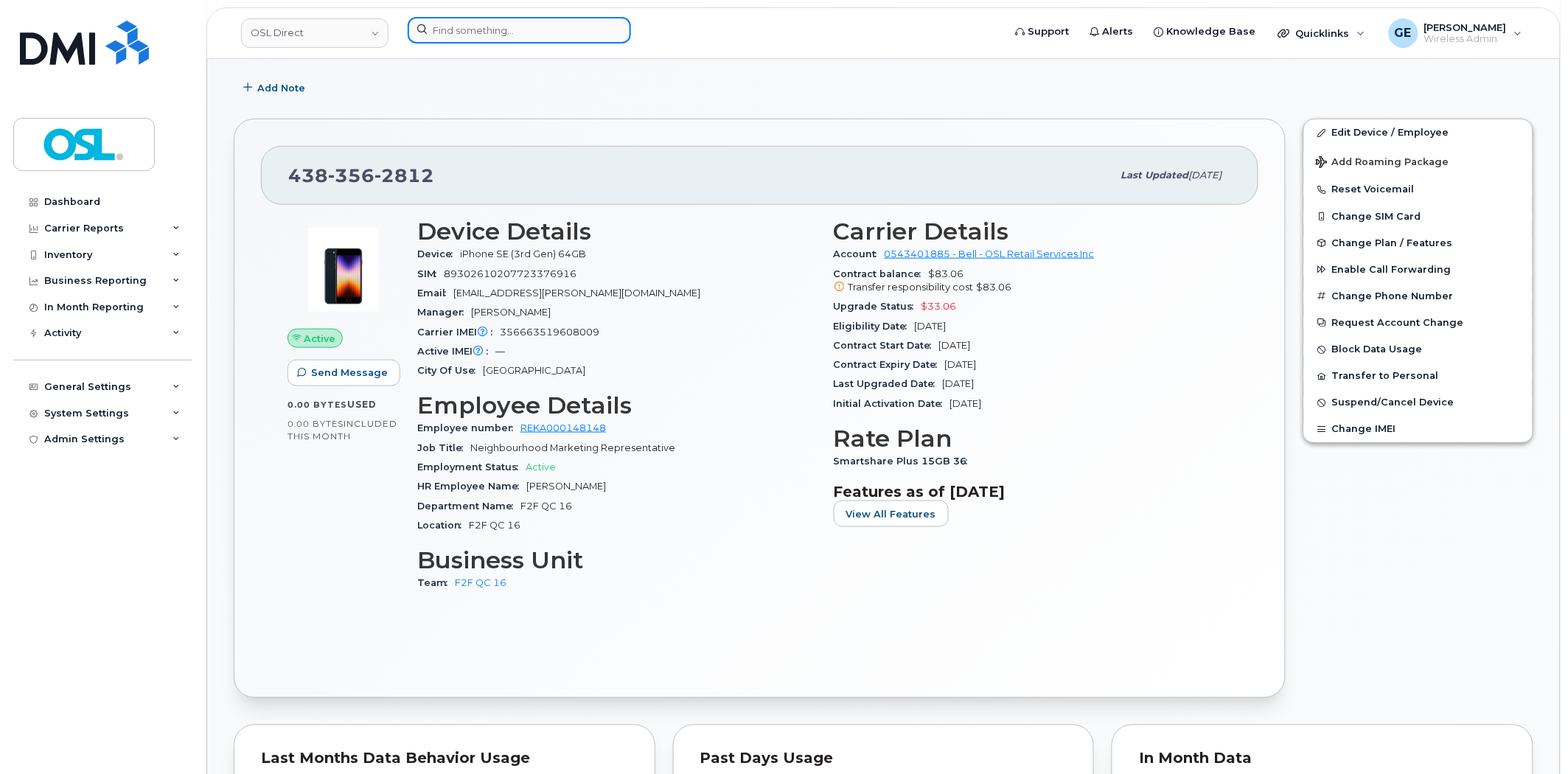
click at [598, 39] on input at bounding box center [520, 30] width 223 height 26
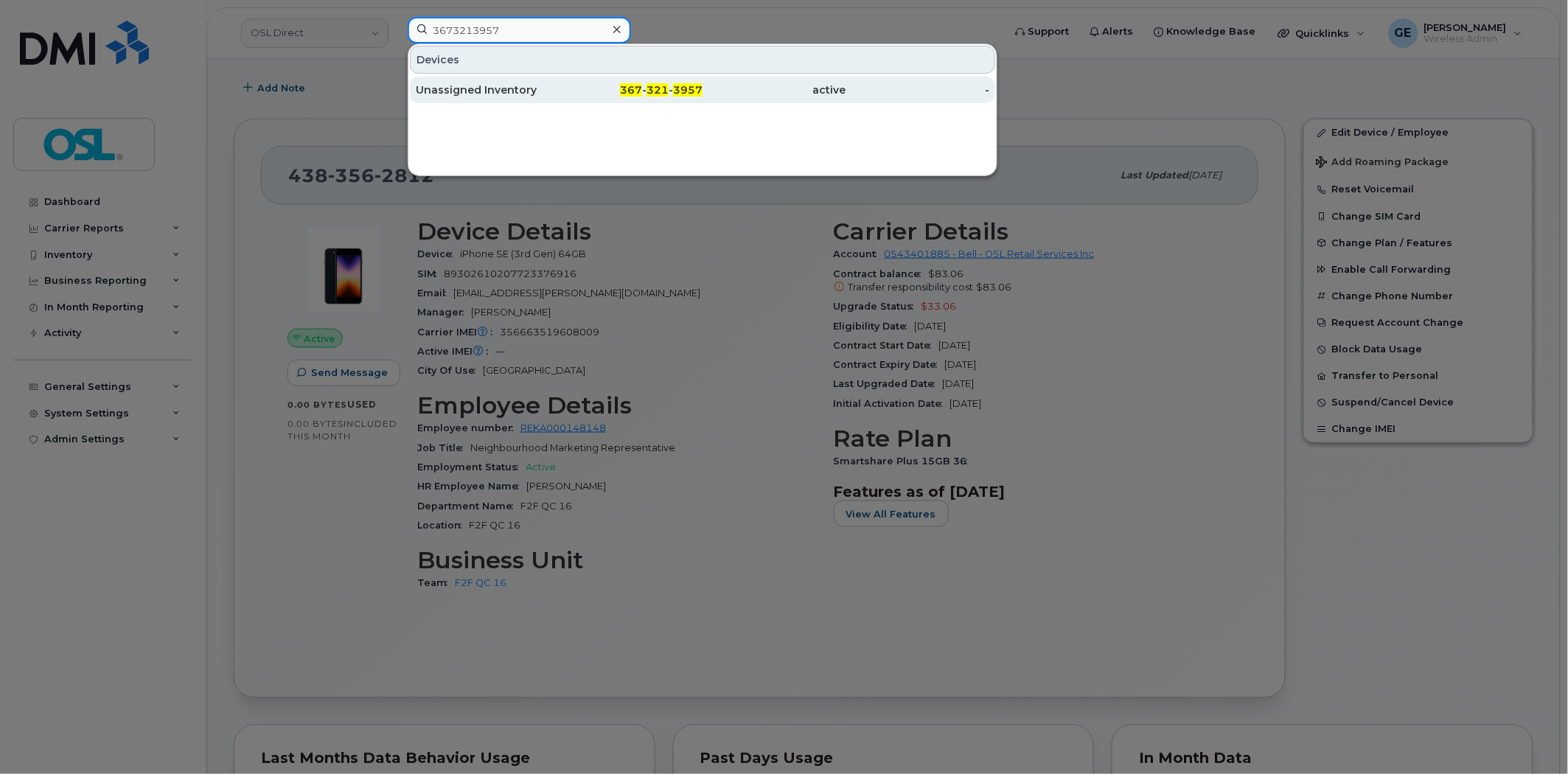
type input "3673213957"
click at [520, 84] on div "Unassigned Inventory" at bounding box center [487, 90] width 144 height 15
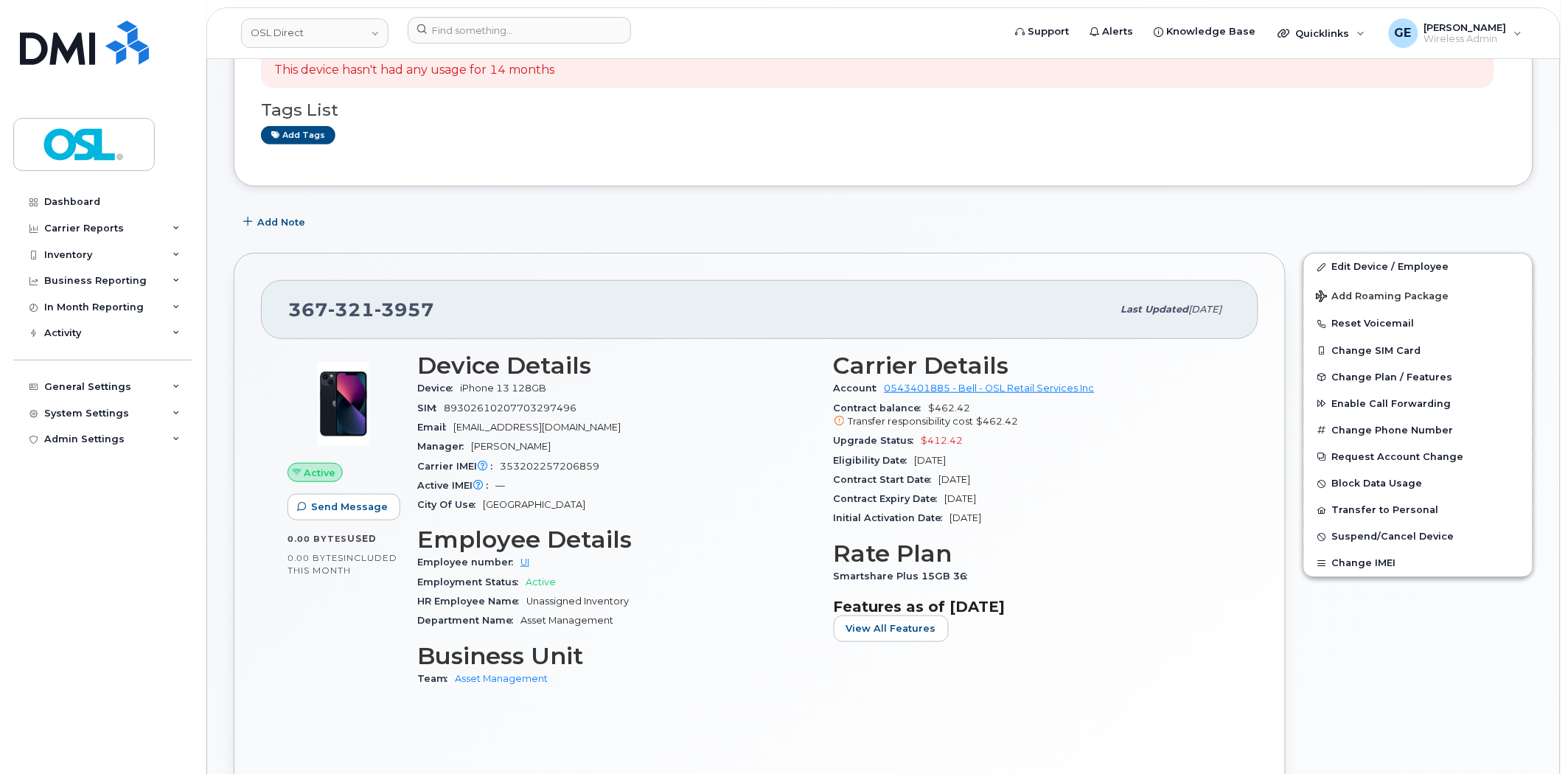
scroll to position [164, 0]
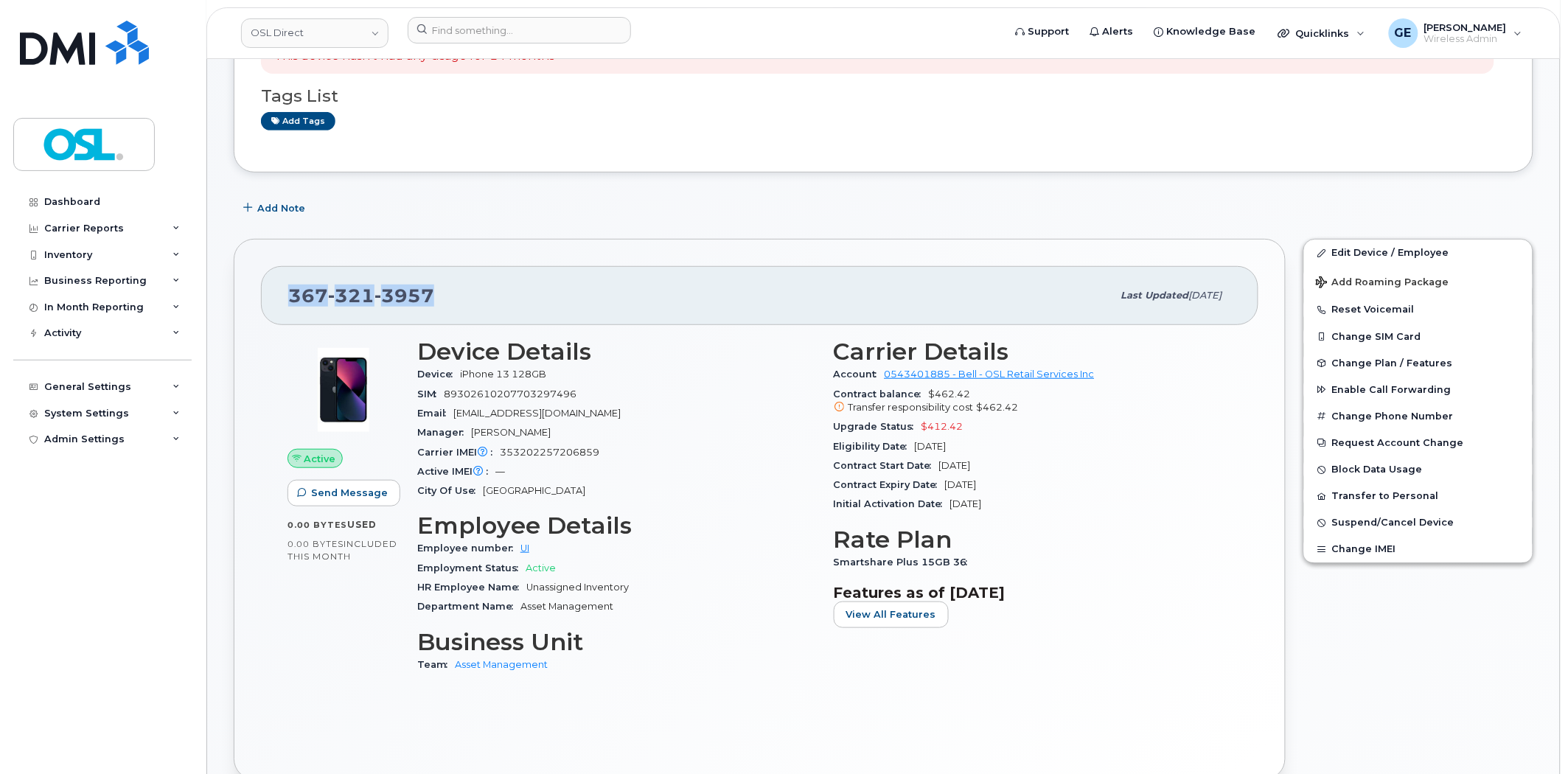
drag, startPoint x: 506, startPoint y: 290, endPoint x: 291, endPoint y: 308, distance: 215.8
click at [291, 308] on div "[PHONE_NUMBER]" at bounding box center [700, 295] width 824 height 31
copy span "367 321 3957"
click at [580, 41] on input at bounding box center [520, 30] width 223 height 26
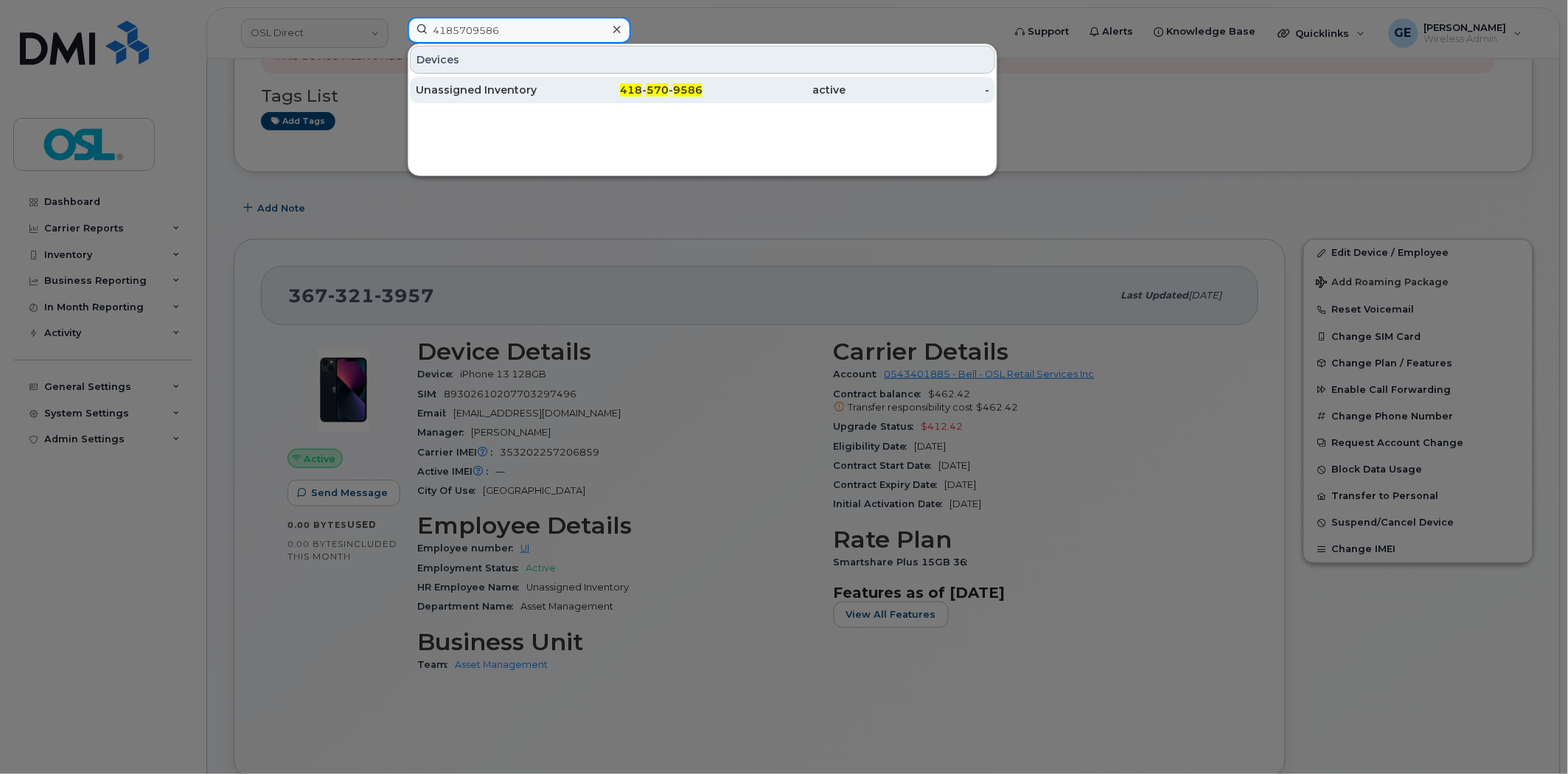
type input "4185709586"
click at [585, 89] on div "418 - 570 - 9586" at bounding box center [631, 90] width 144 height 15
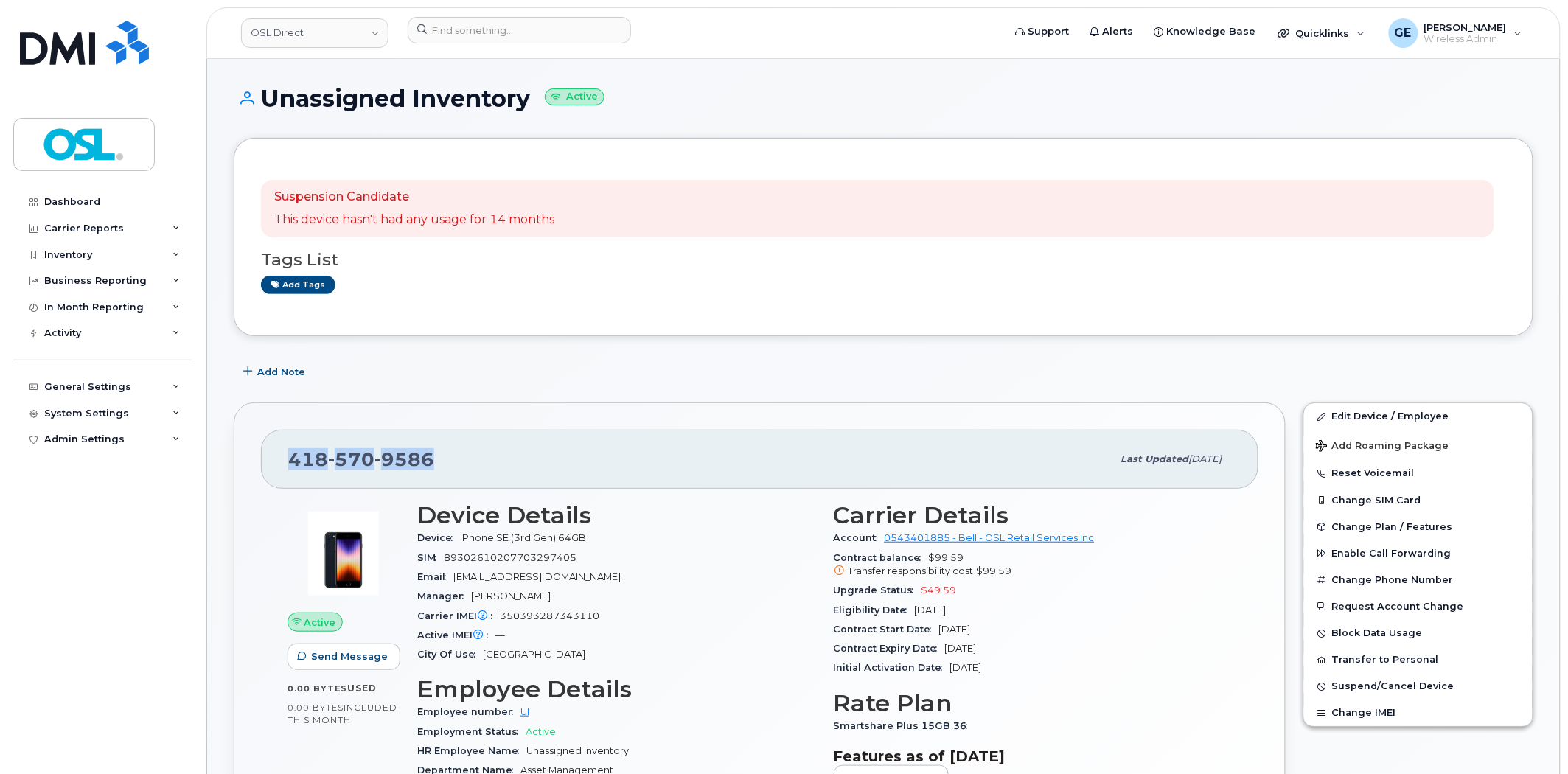
drag, startPoint x: 457, startPoint y: 458, endPoint x: 281, endPoint y: 466, distance: 176.2
click at [281, 466] on div "418 570 9586 Last updated Aug 26, 2025" at bounding box center [760, 459] width 997 height 59
copy span "418 570 9586"
click at [565, 33] on input at bounding box center [520, 30] width 223 height 26
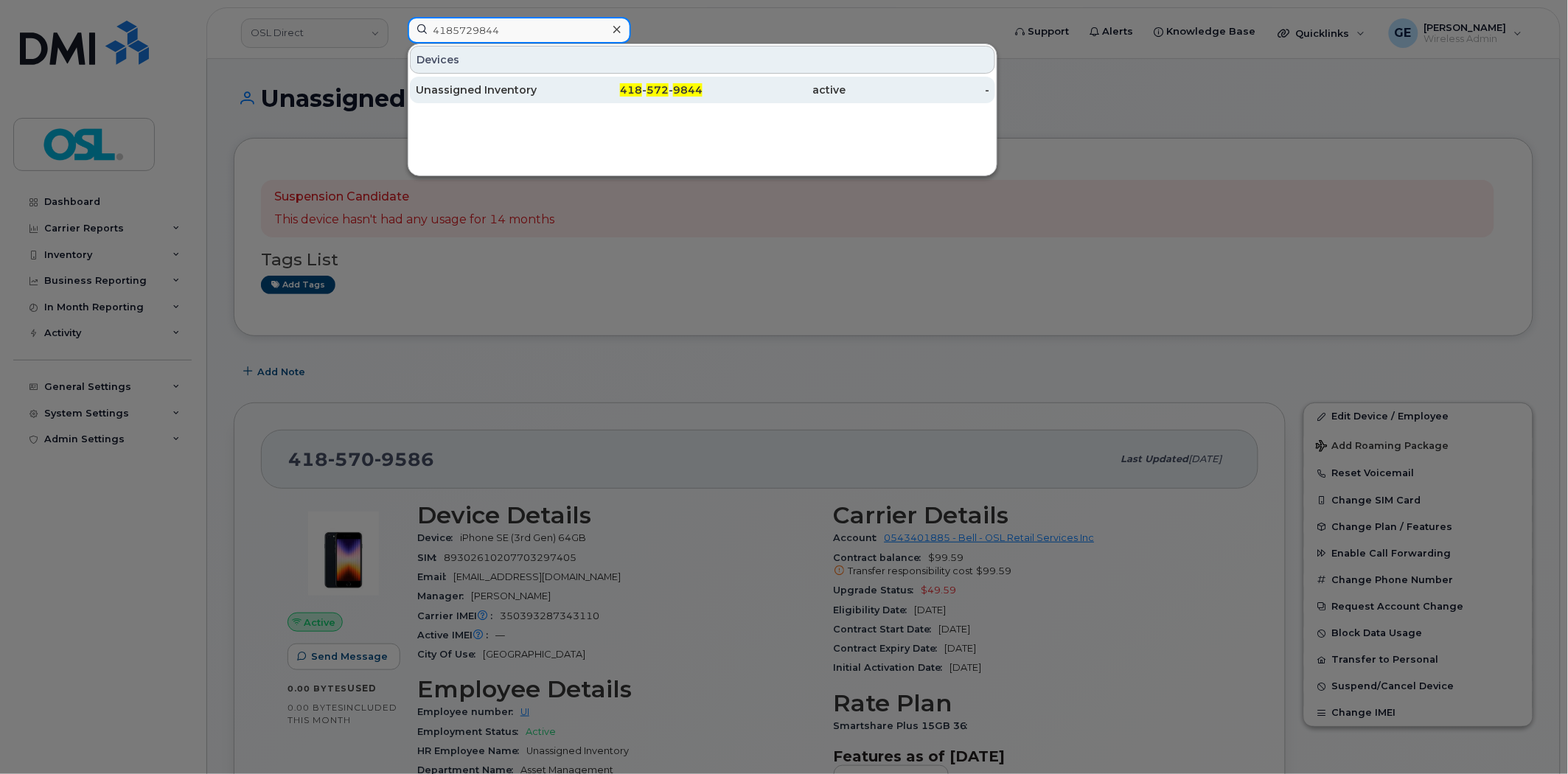
type input "4185729844"
click at [521, 88] on div "Unassigned Inventory" at bounding box center [487, 90] width 144 height 15
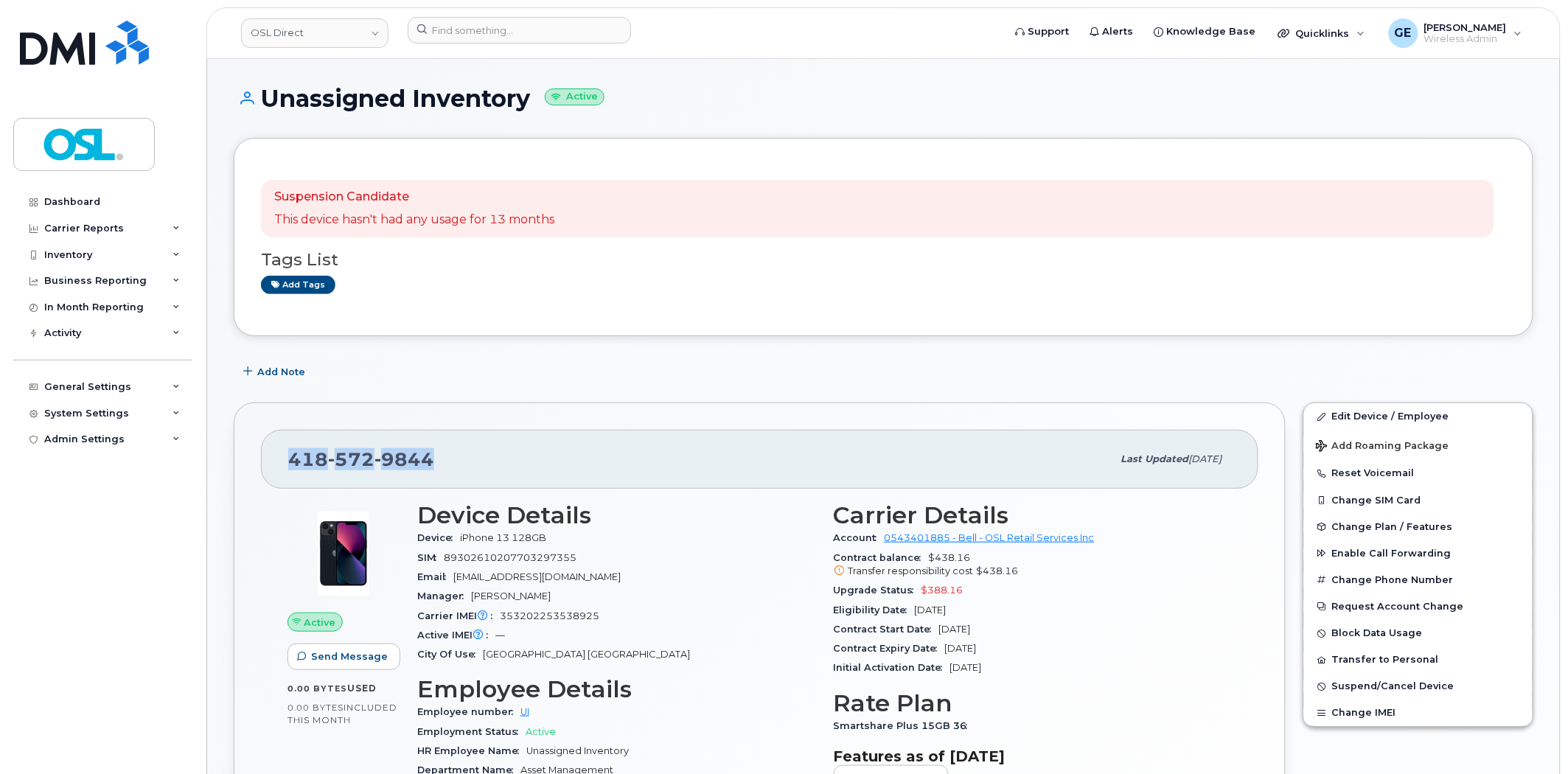
drag, startPoint x: 453, startPoint y: 464, endPoint x: 287, endPoint y: 466, distance: 166.0
click at [287, 466] on div "[PHONE_NUMBER] Last updated [DATE]" at bounding box center [760, 459] width 997 height 59
copy span "[PHONE_NUMBER]"
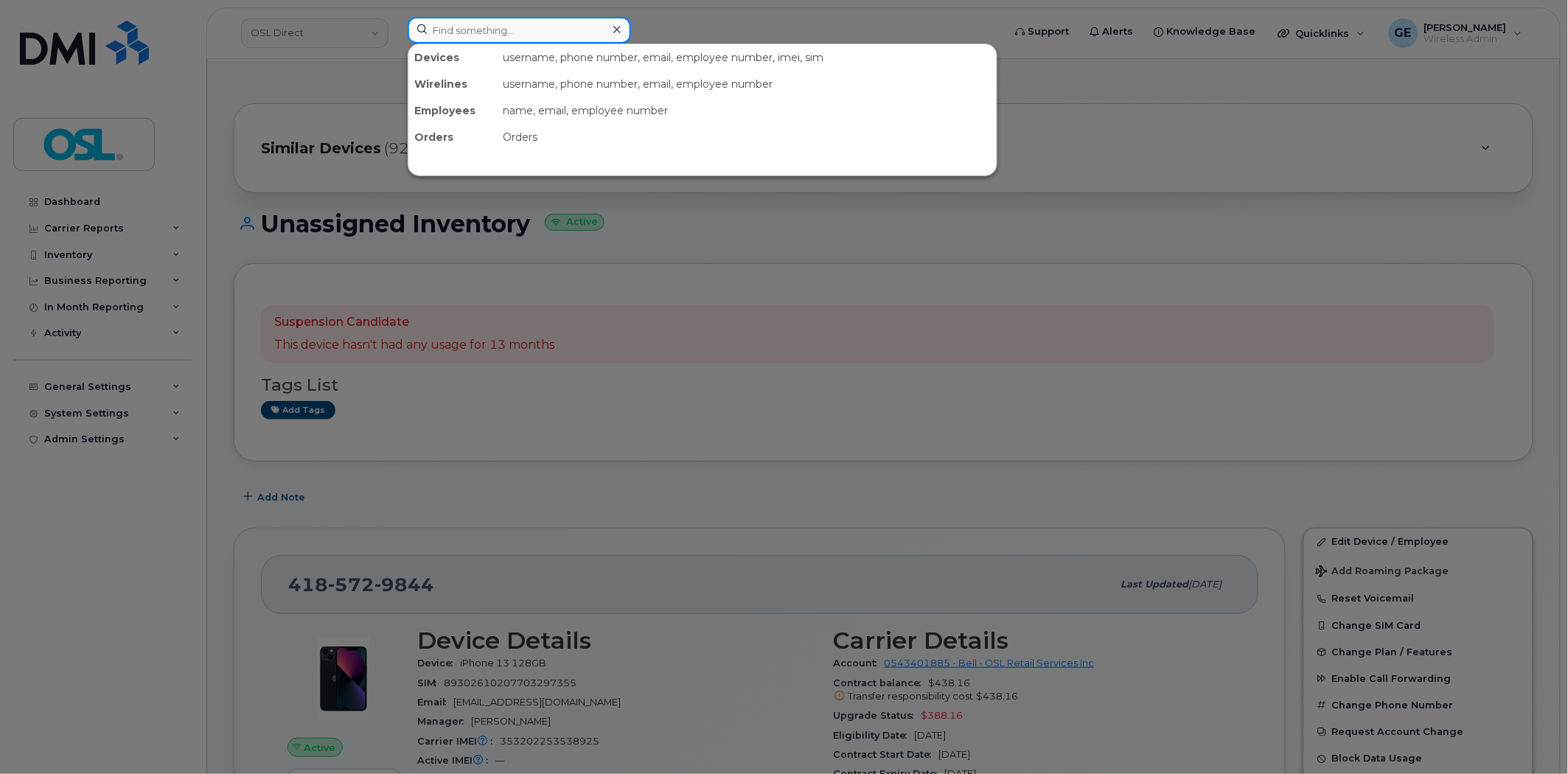
click at [517, 24] on input at bounding box center [520, 30] width 223 height 26
paste input "4383562688"
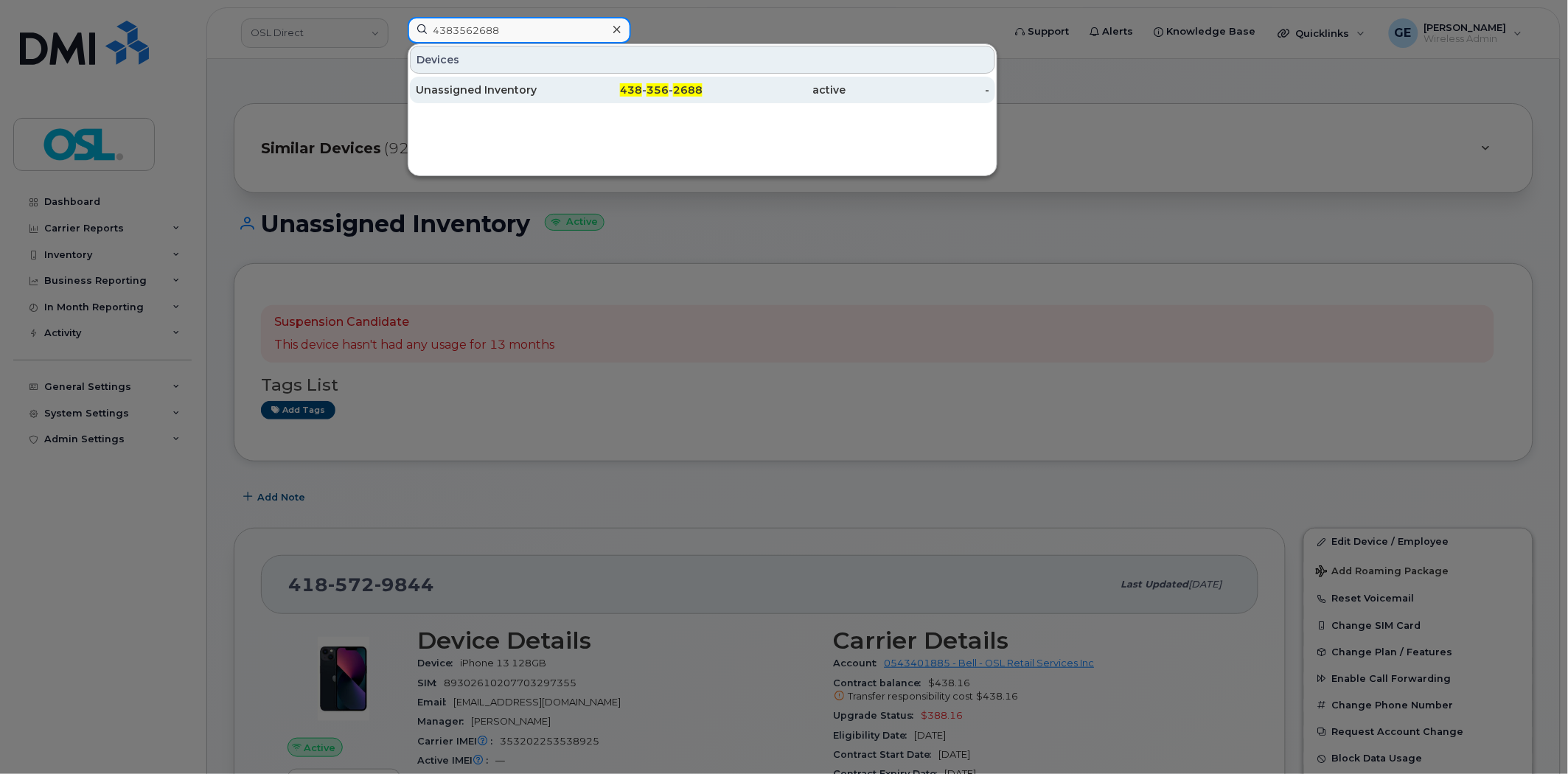
type input "4383562688"
click at [559, 78] on div "Unassigned Inventory" at bounding box center [631, 89] width 144 height 26
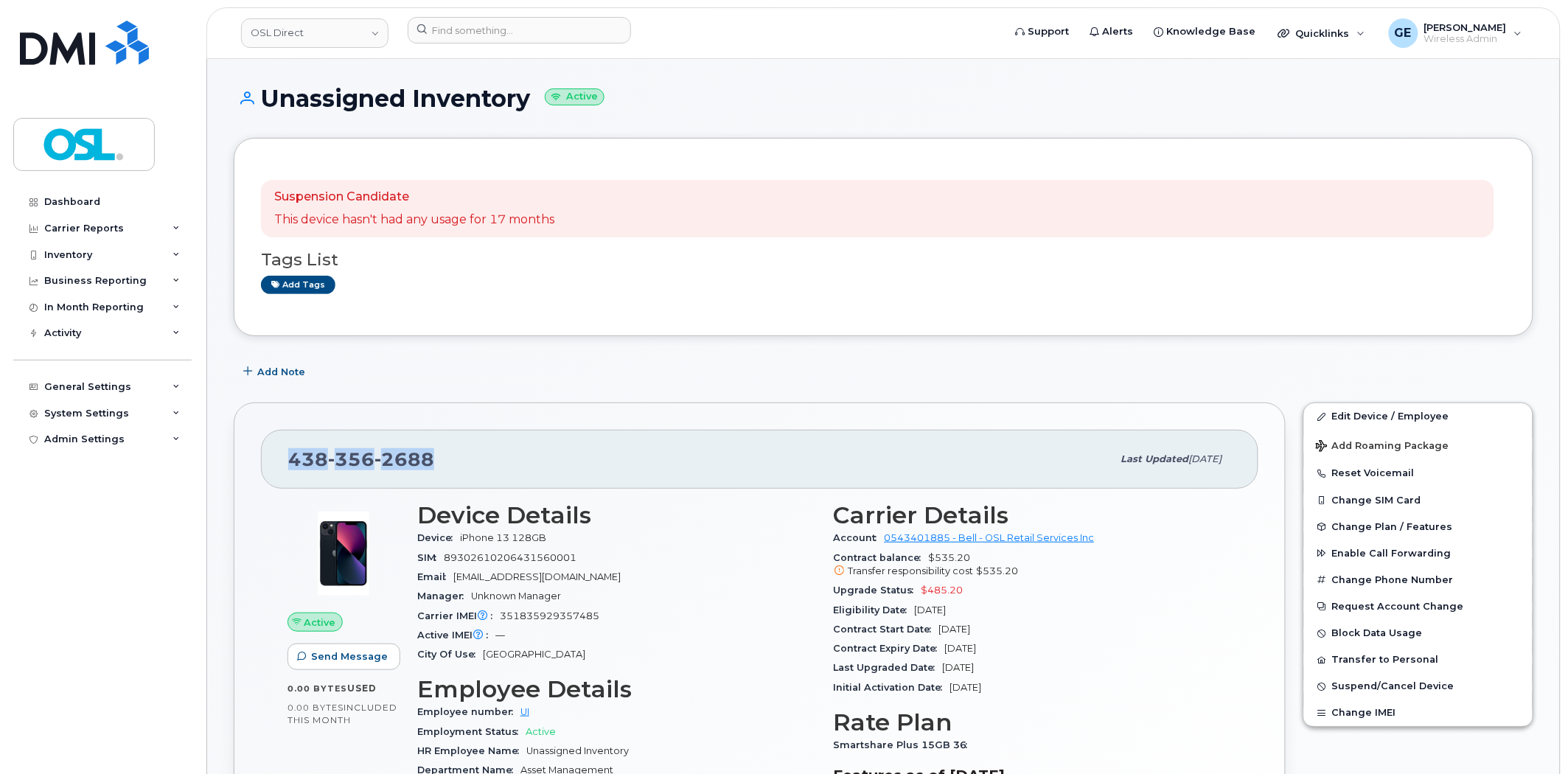
drag, startPoint x: 494, startPoint y: 453, endPoint x: 246, endPoint y: 463, distance: 248.2
click at [246, 463] on div "438 356 2688 Last updated Aug 06, 2025 Active Send Message 0.00 Bytes  used 0.0…" at bounding box center [760, 673] width 1052 height 541
copy span "438 356 2688"
click at [522, 23] on input at bounding box center [520, 30] width 223 height 26
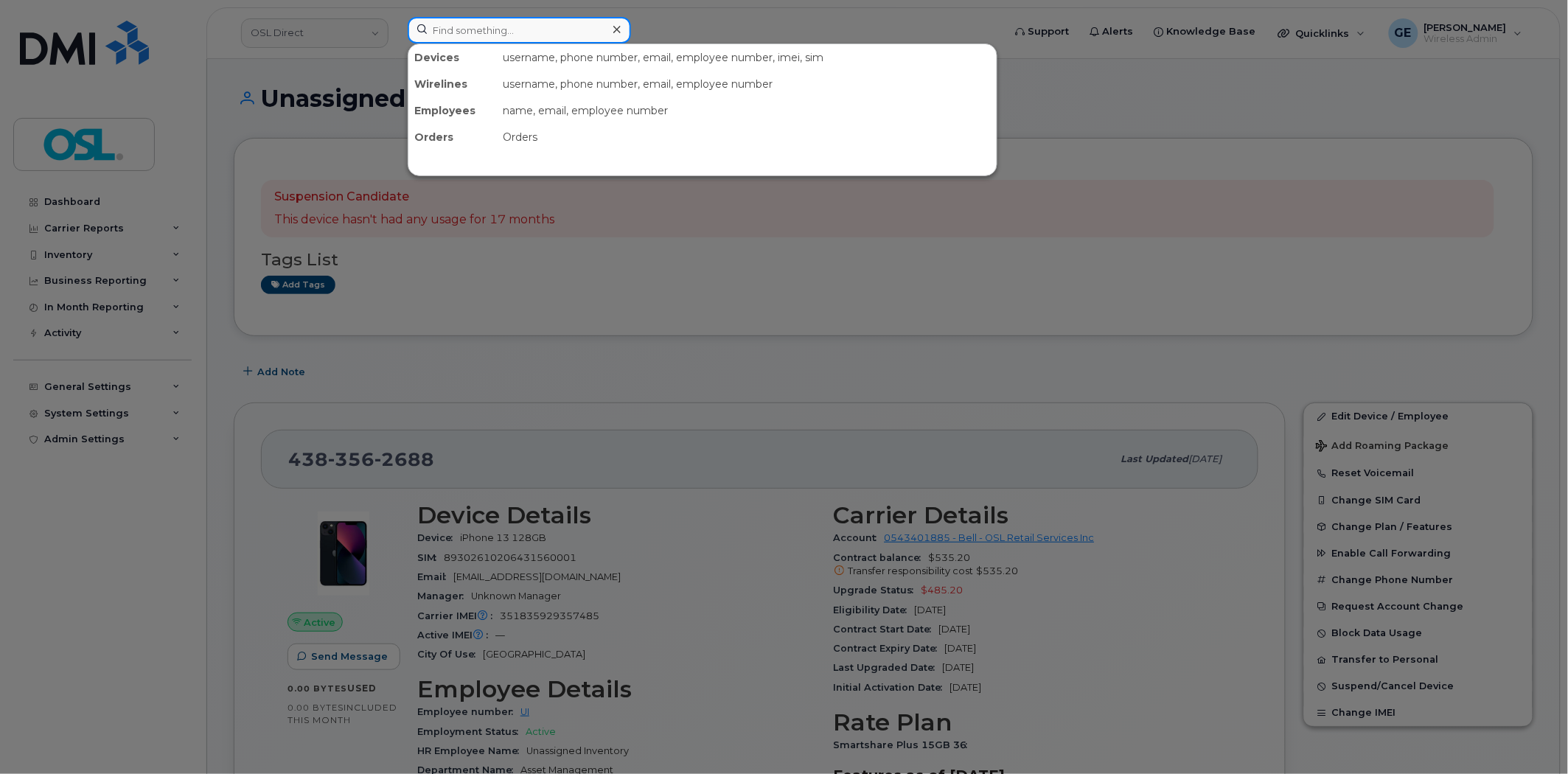
paste input "5142066469"
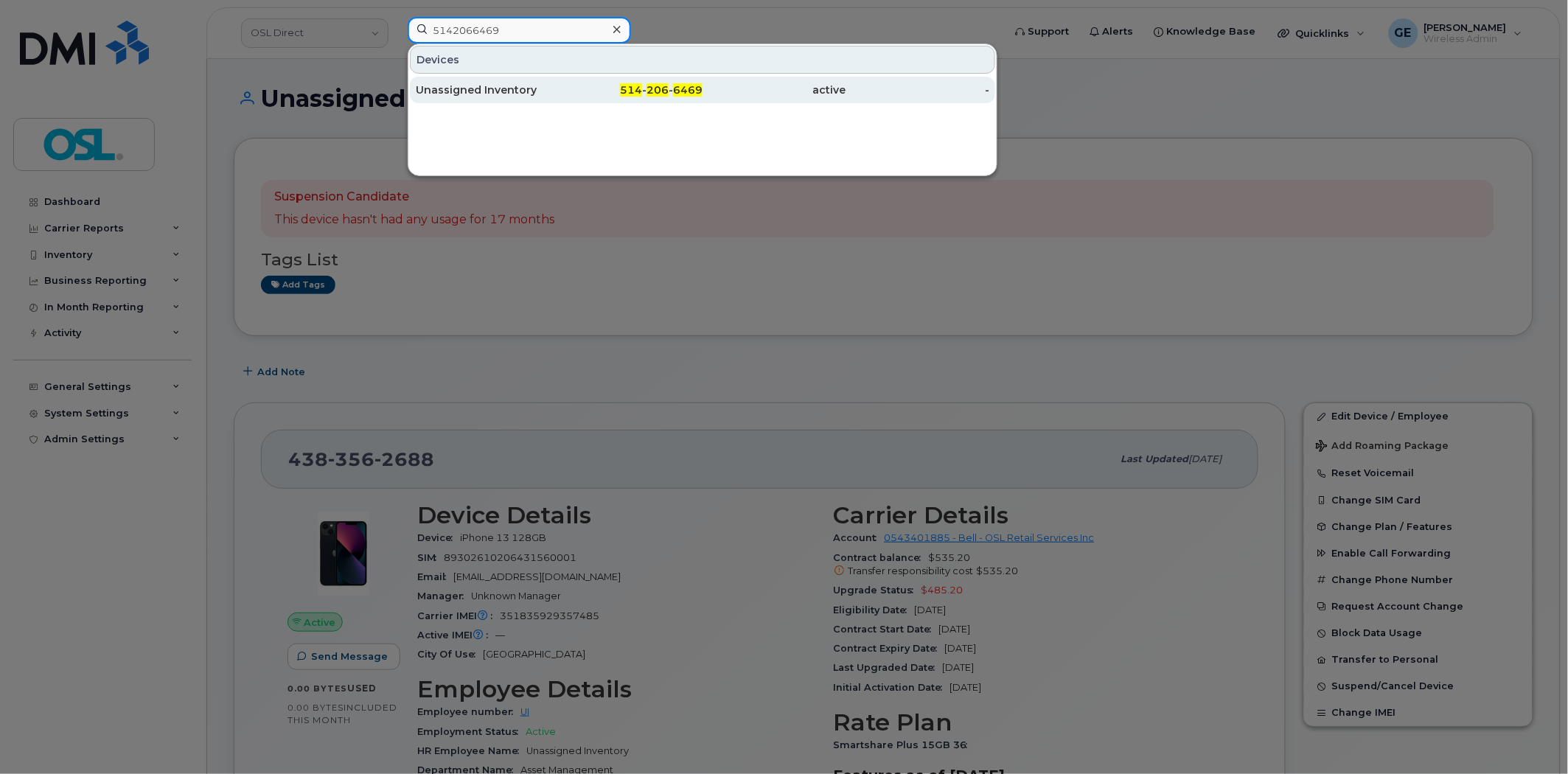
type input "5142066469"
drag, startPoint x: 499, startPoint y: 87, endPoint x: 510, endPoint y: 87, distance: 11.0
click at [499, 87] on div "Unassigned Inventory" at bounding box center [487, 90] width 144 height 15
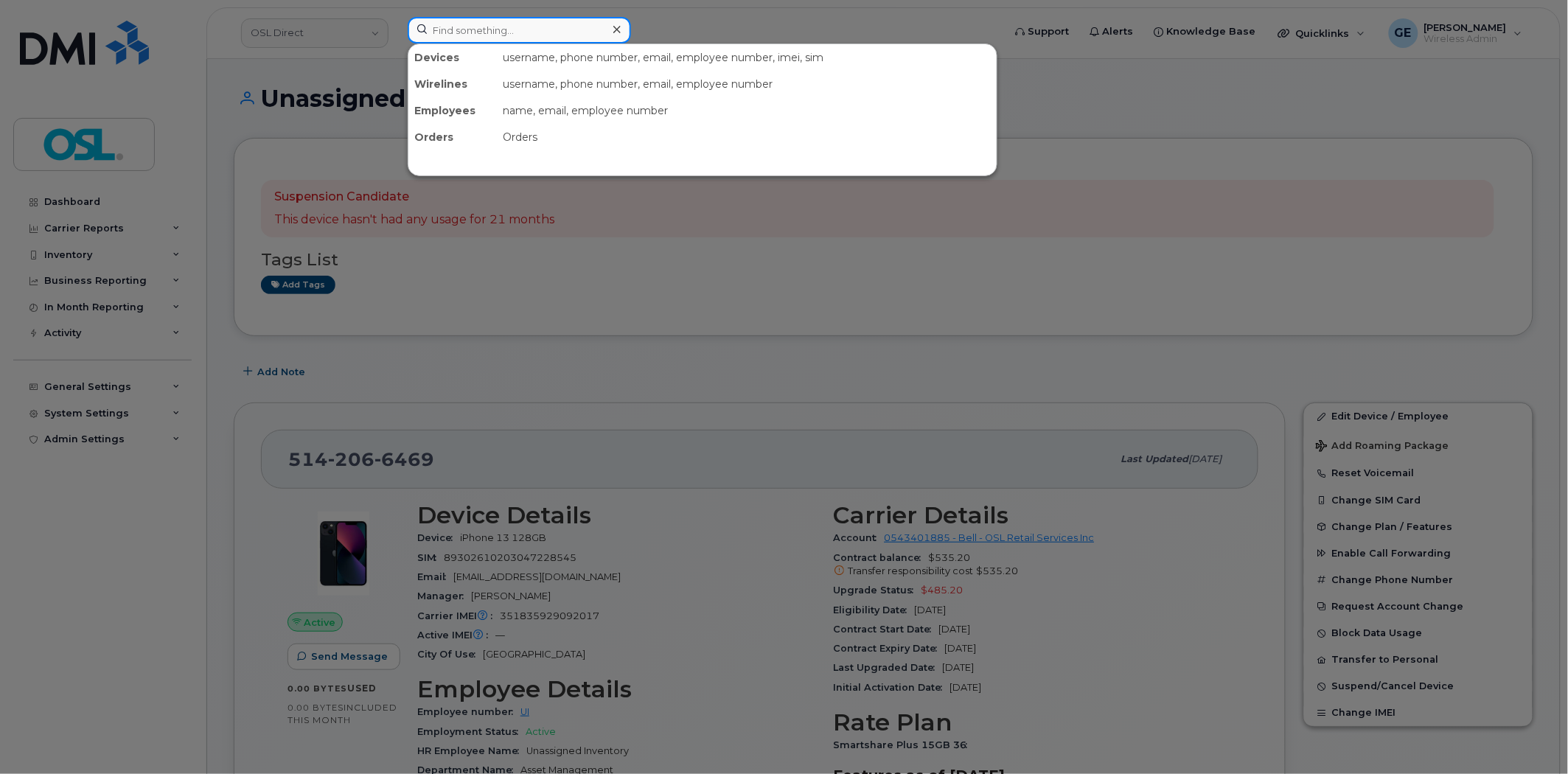
click at [493, 20] on input at bounding box center [520, 30] width 223 height 26
paste input "5148945261"
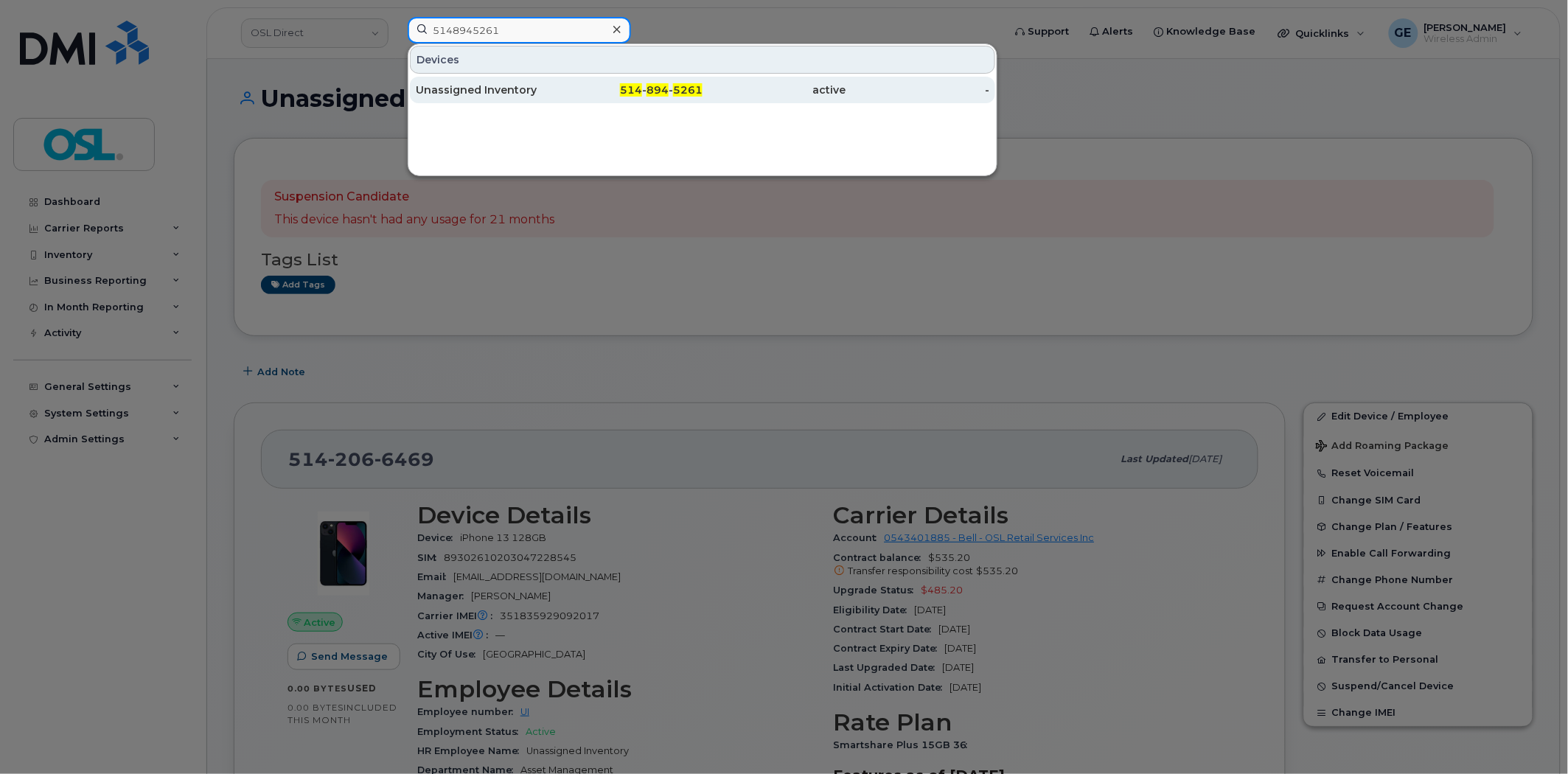
type input "5148945261"
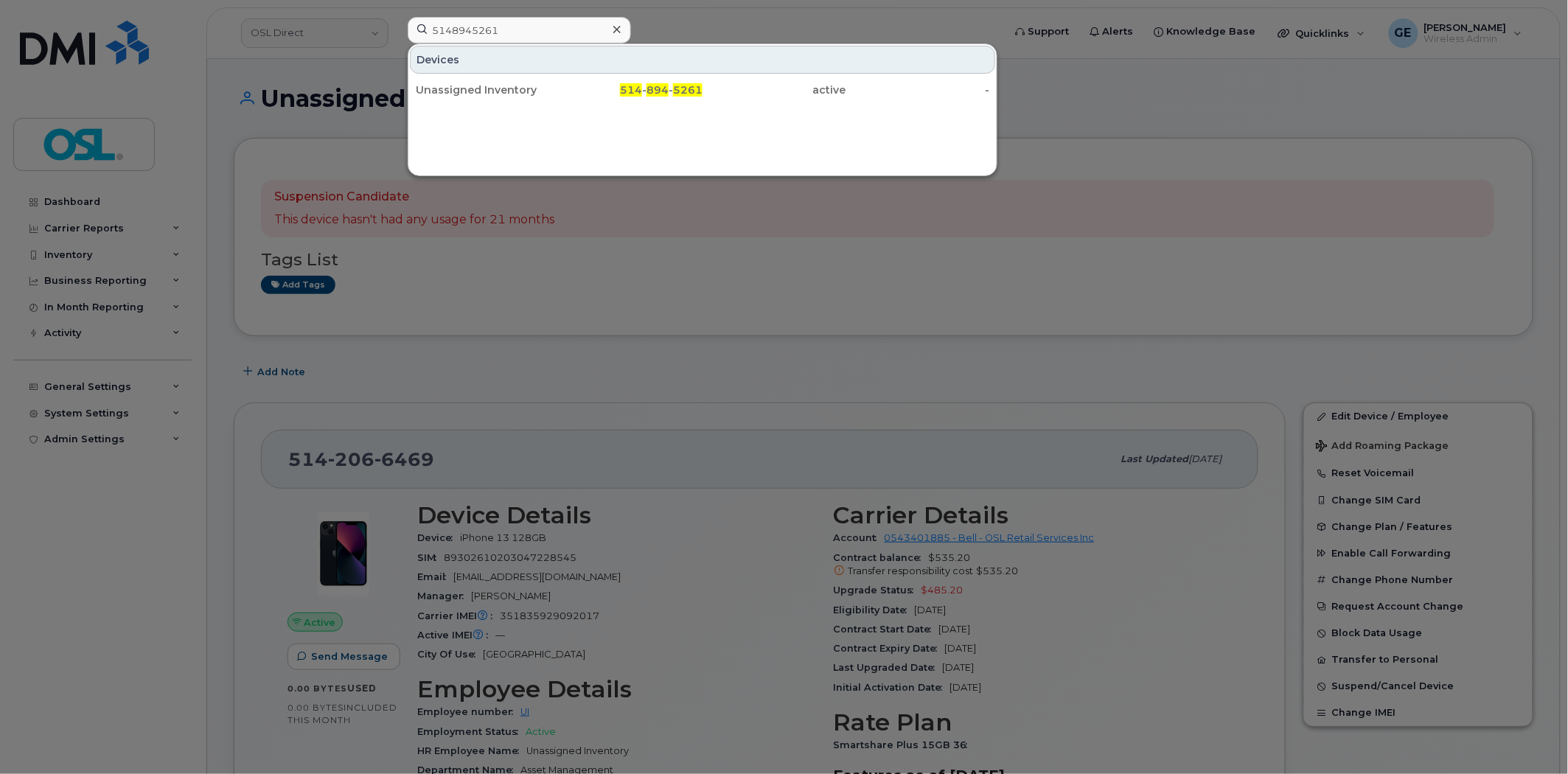
drag, startPoint x: 480, startPoint y: 86, endPoint x: 1061, endPoint y: 101, distance: 581.2
click at [480, 86] on div "Unassigned Inventory" at bounding box center [487, 90] width 144 height 15
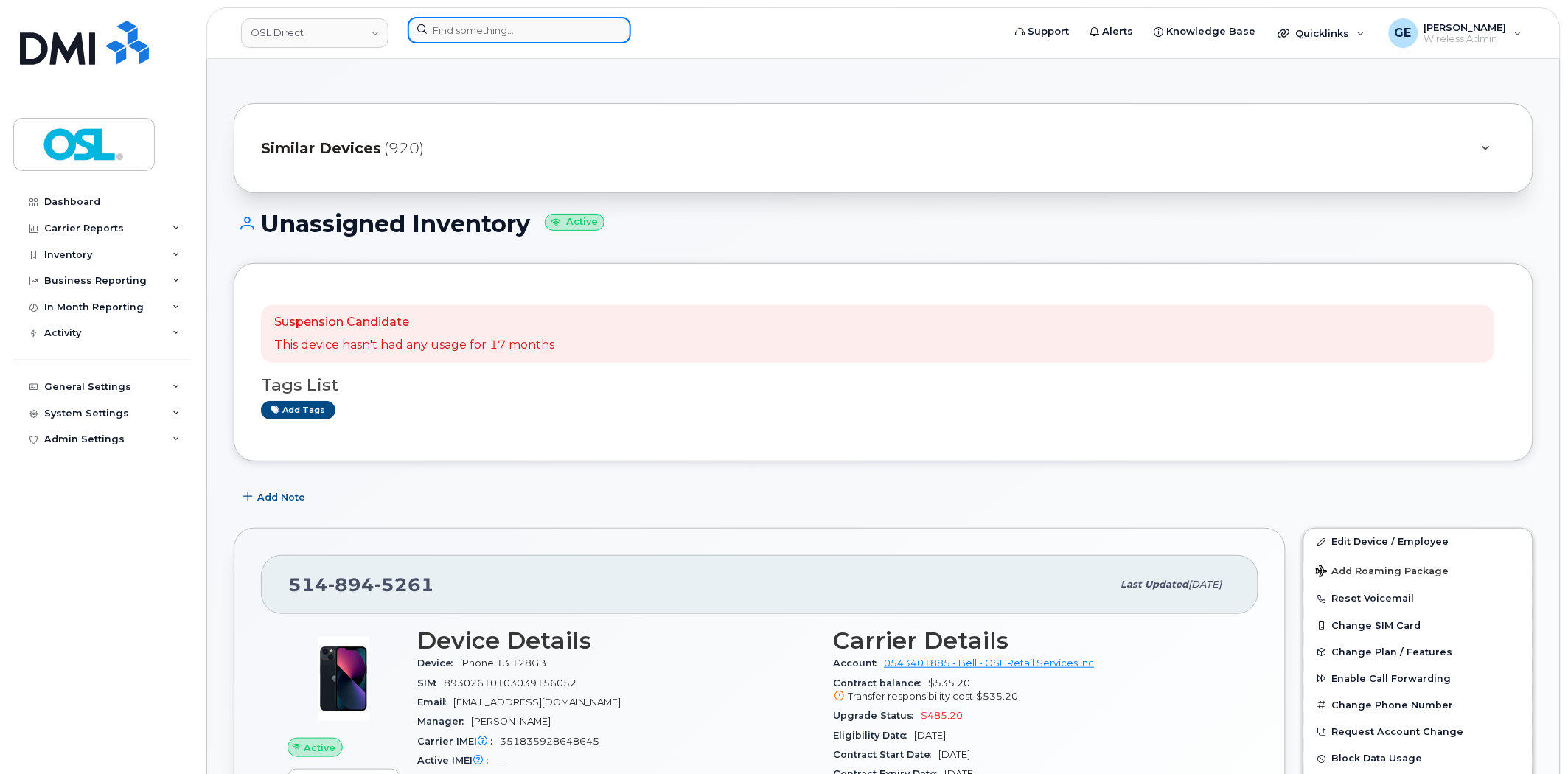
click at [565, 26] on input at bounding box center [520, 30] width 223 height 26
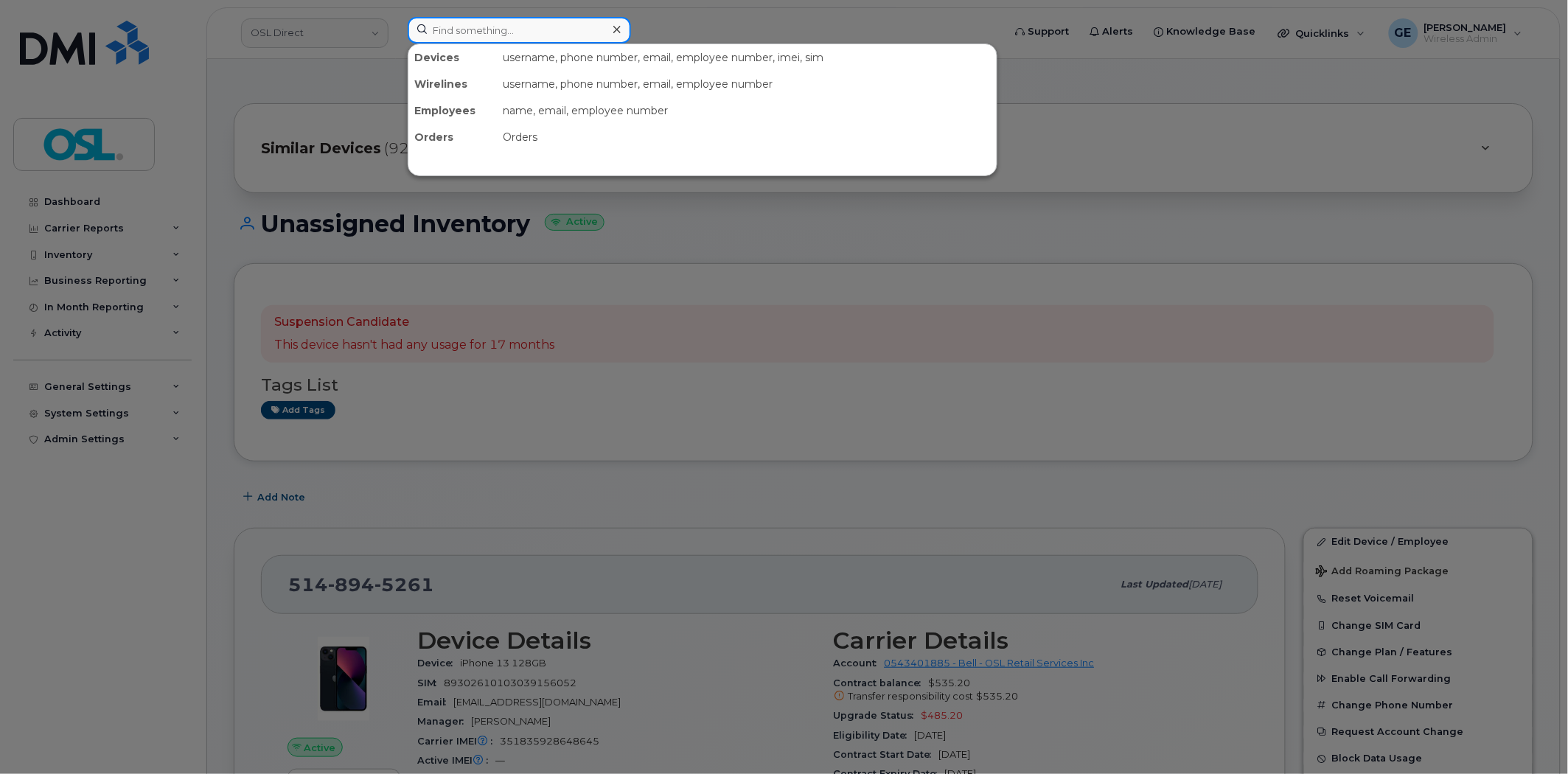
paste input "4383552445"
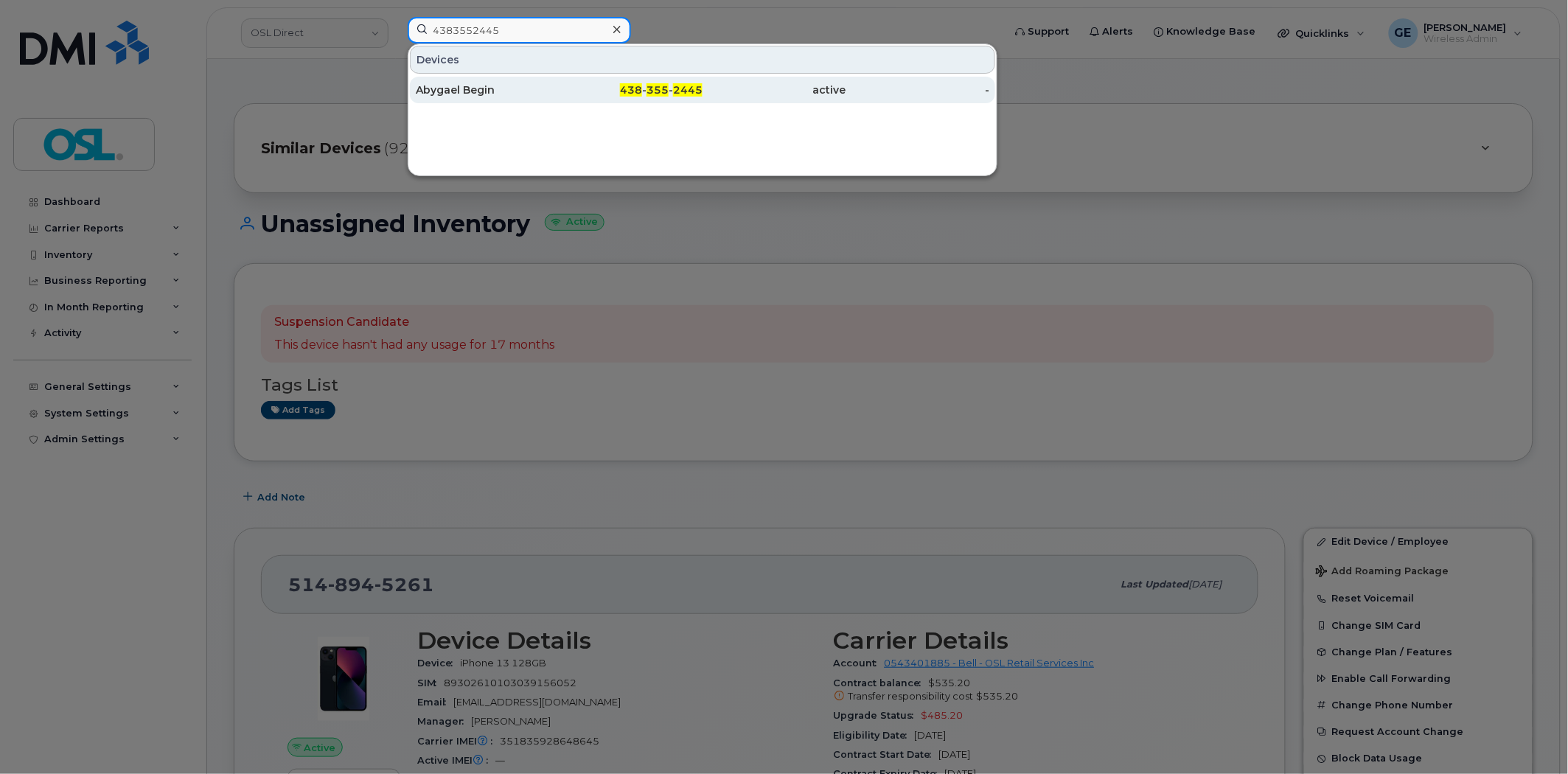
type input "4383552445"
click at [520, 94] on div "Abygael Begin" at bounding box center [487, 90] width 144 height 15
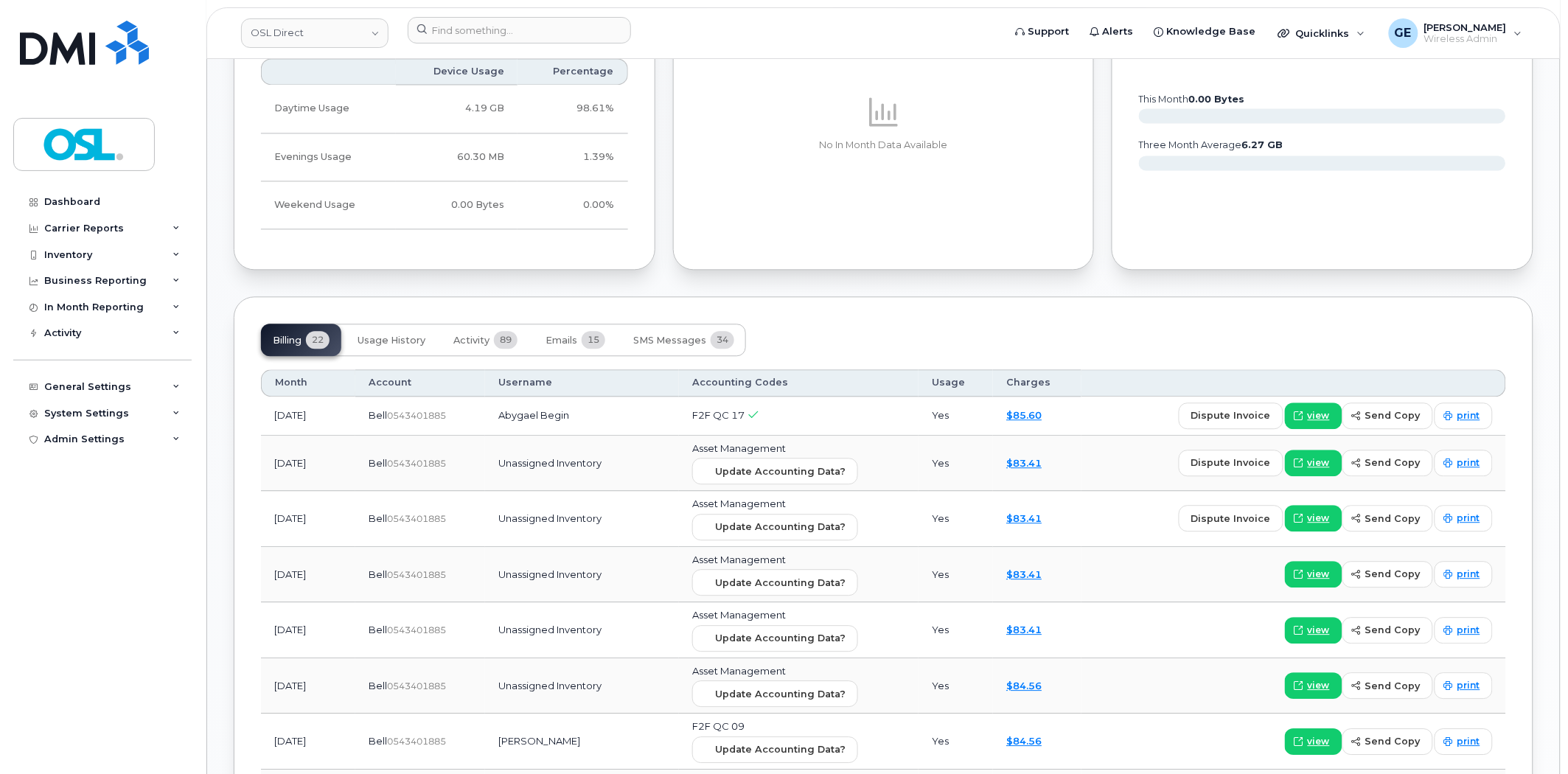
scroll to position [1108, 0]
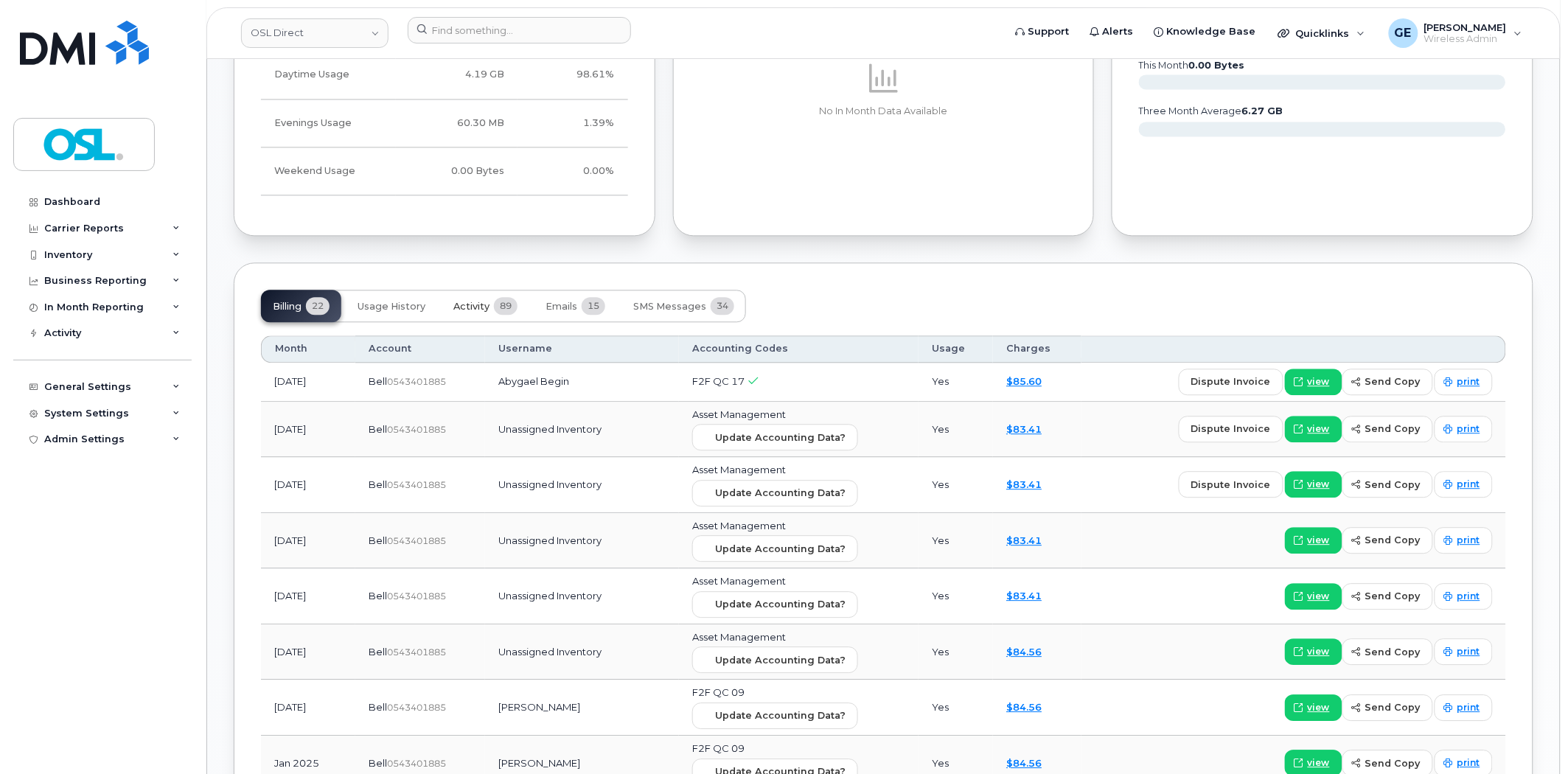
click at [469, 313] on button "Activity 89" at bounding box center [485, 305] width 88 height 32
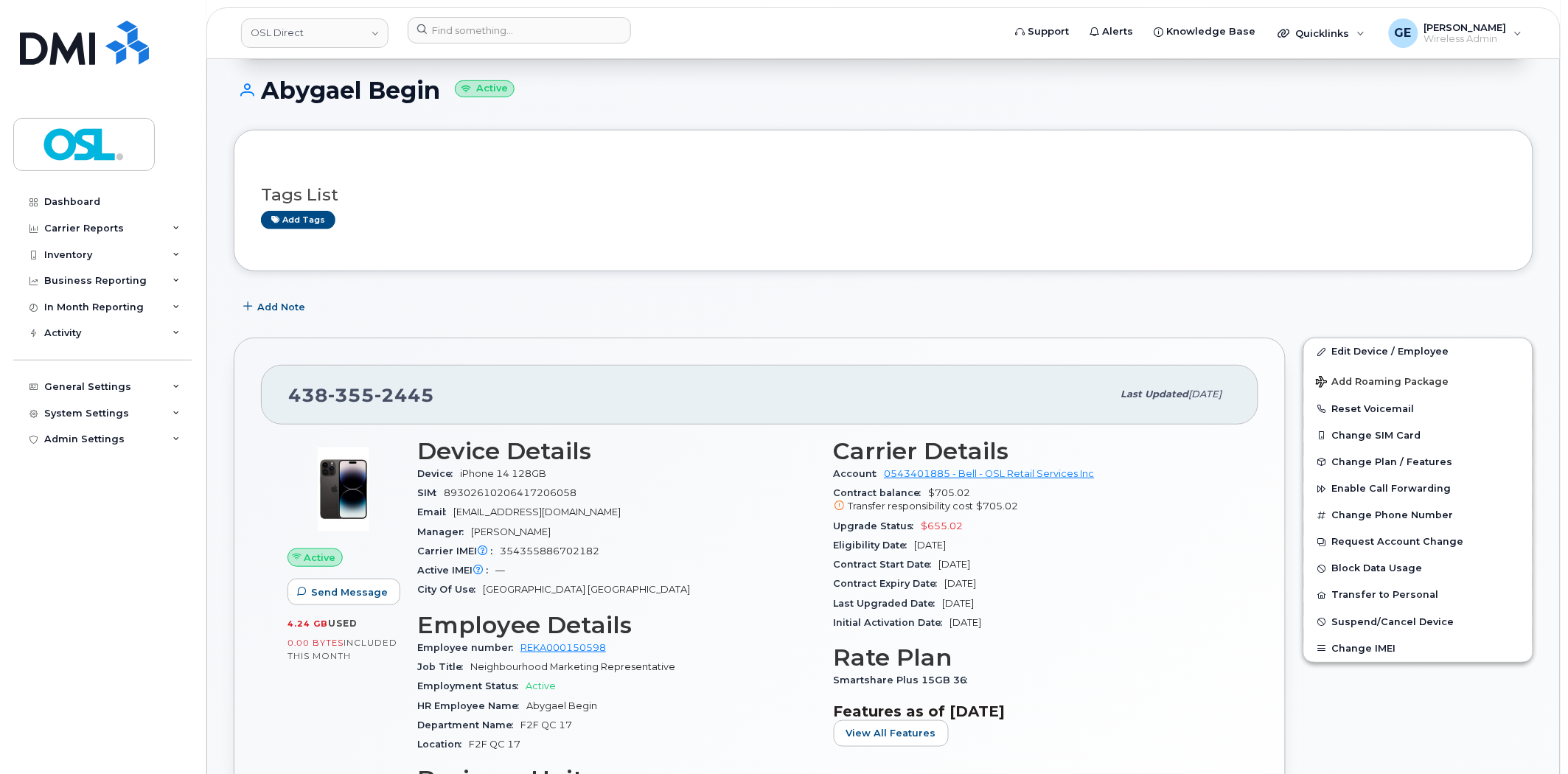
scroll to position [0, 0]
